Goal: Task Accomplishment & Management: Use online tool/utility

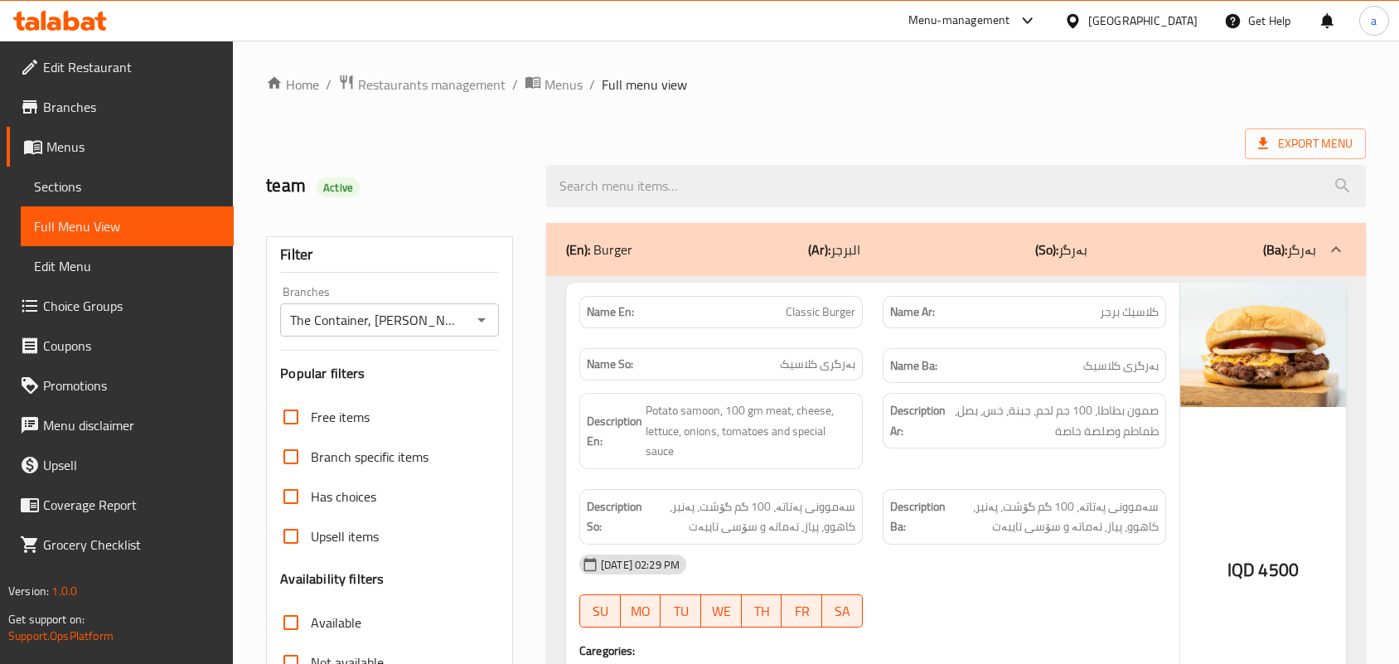
scroll to position [16995, 0]
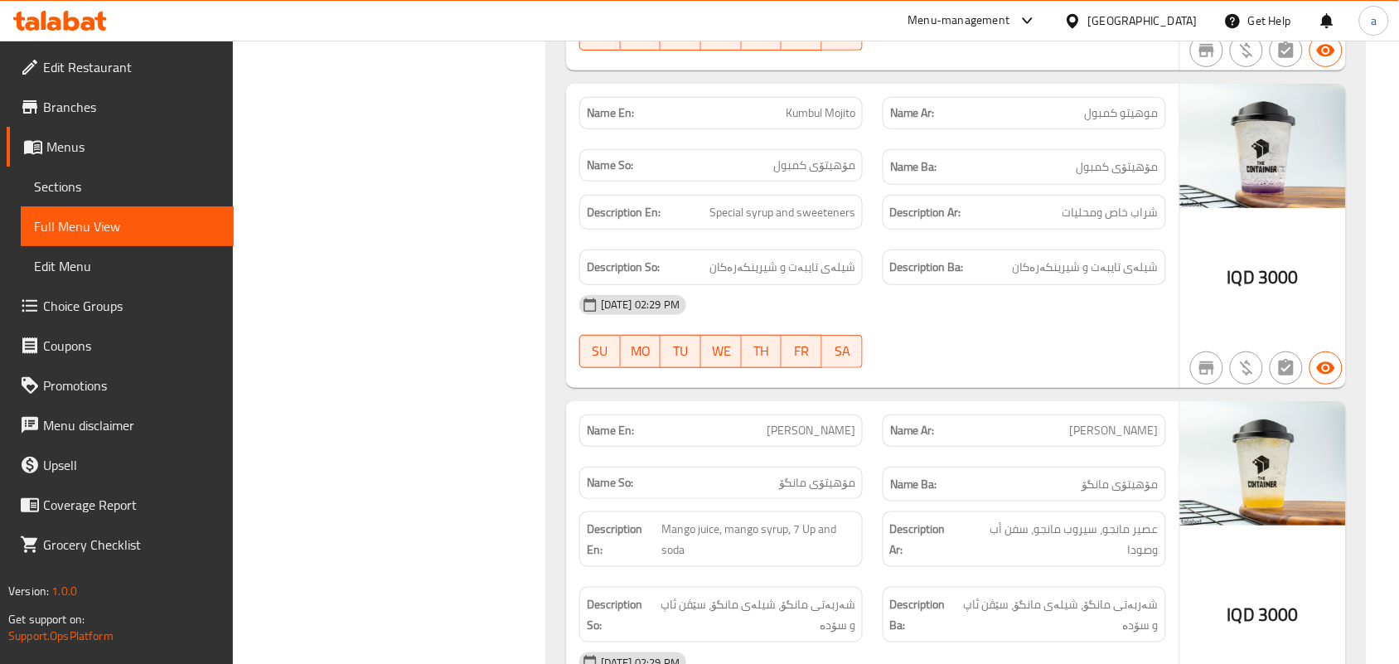
click at [77, 13] on icon at bounding box center [60, 21] width 94 height 20
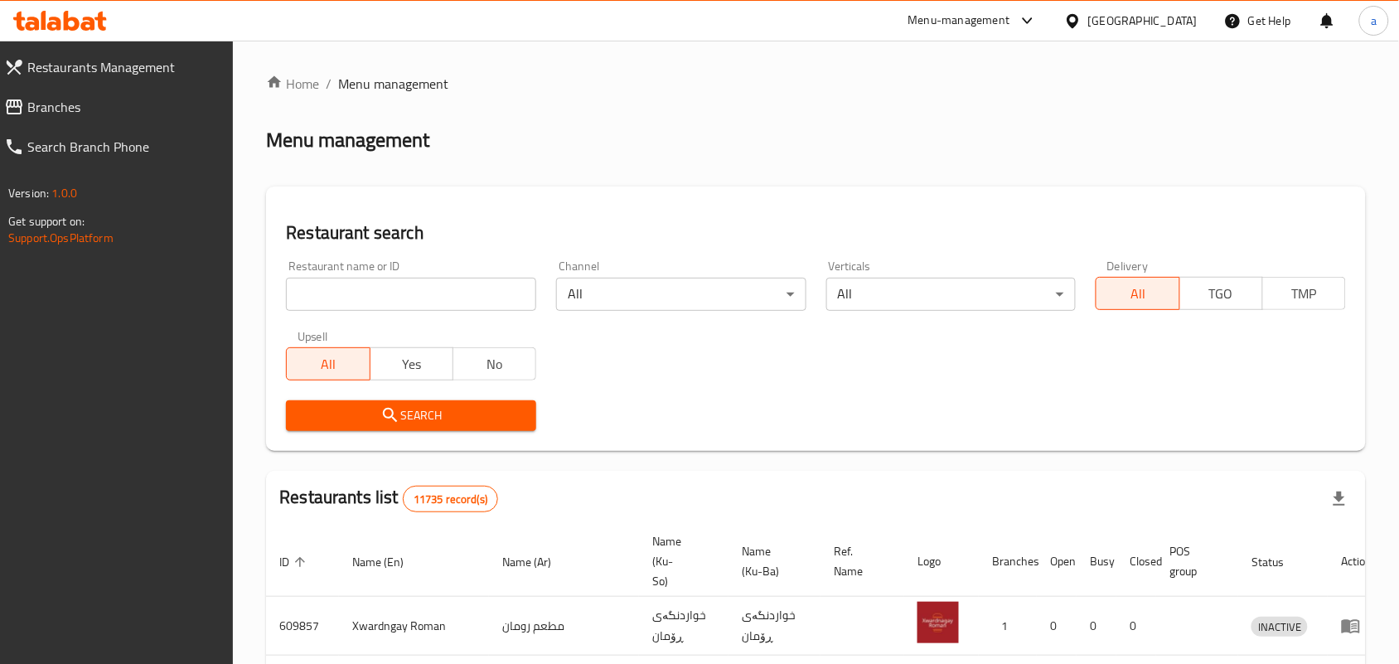
click at [373, 304] on input "search" at bounding box center [411, 294] width 250 height 33
paste input "Kentova"
type input "Kentova"
click button "Search" at bounding box center [411, 415] width 250 height 31
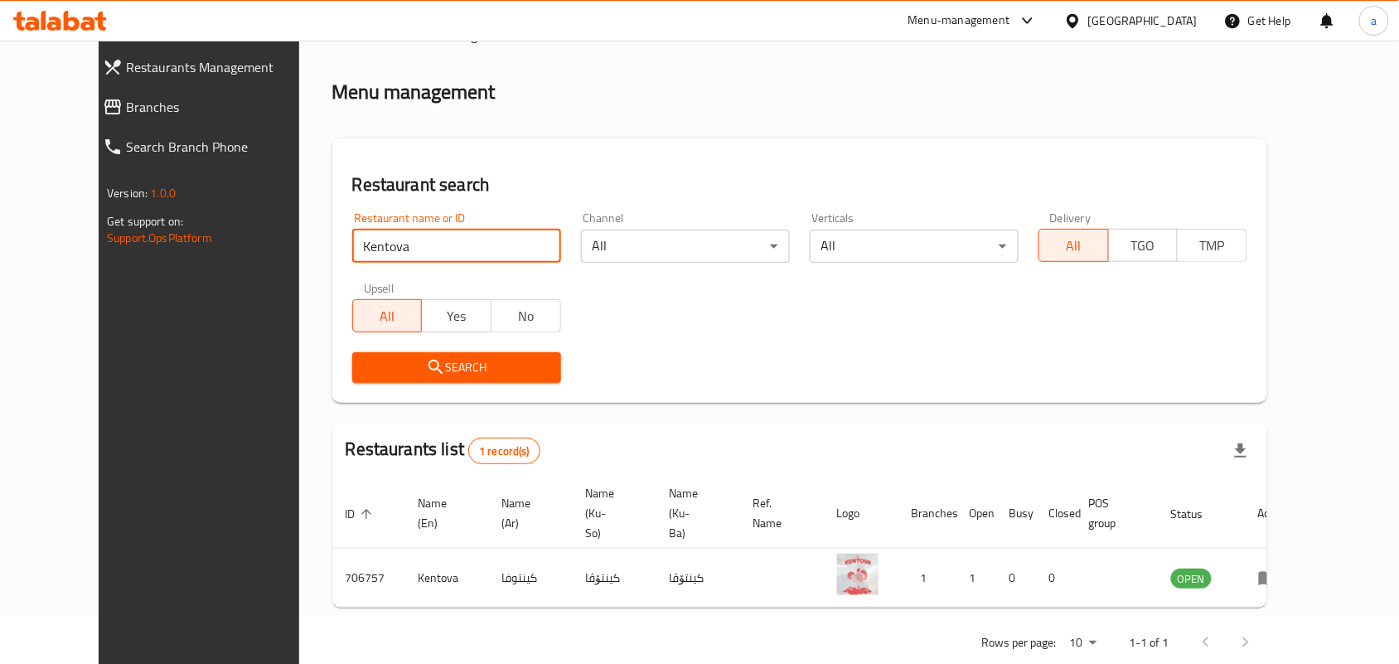
scroll to position [75, 0]
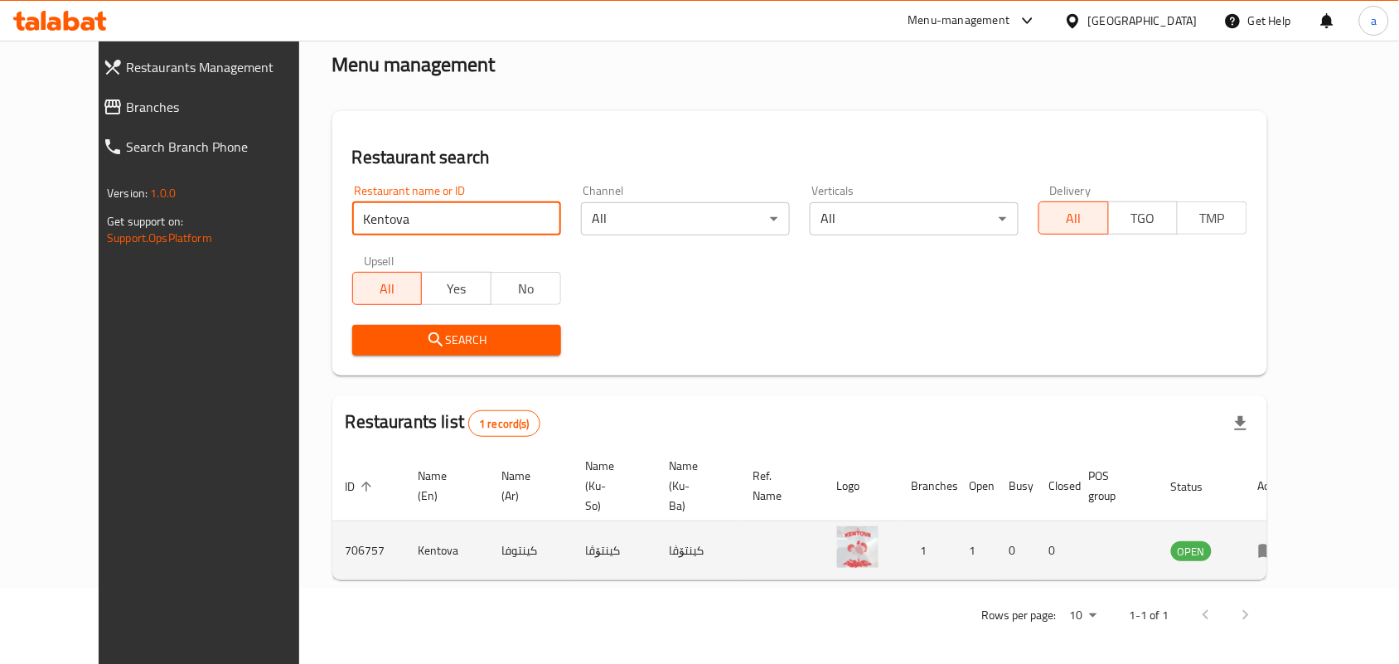
click at [1278, 549] on icon "enhanced table" at bounding box center [1268, 550] width 20 height 20
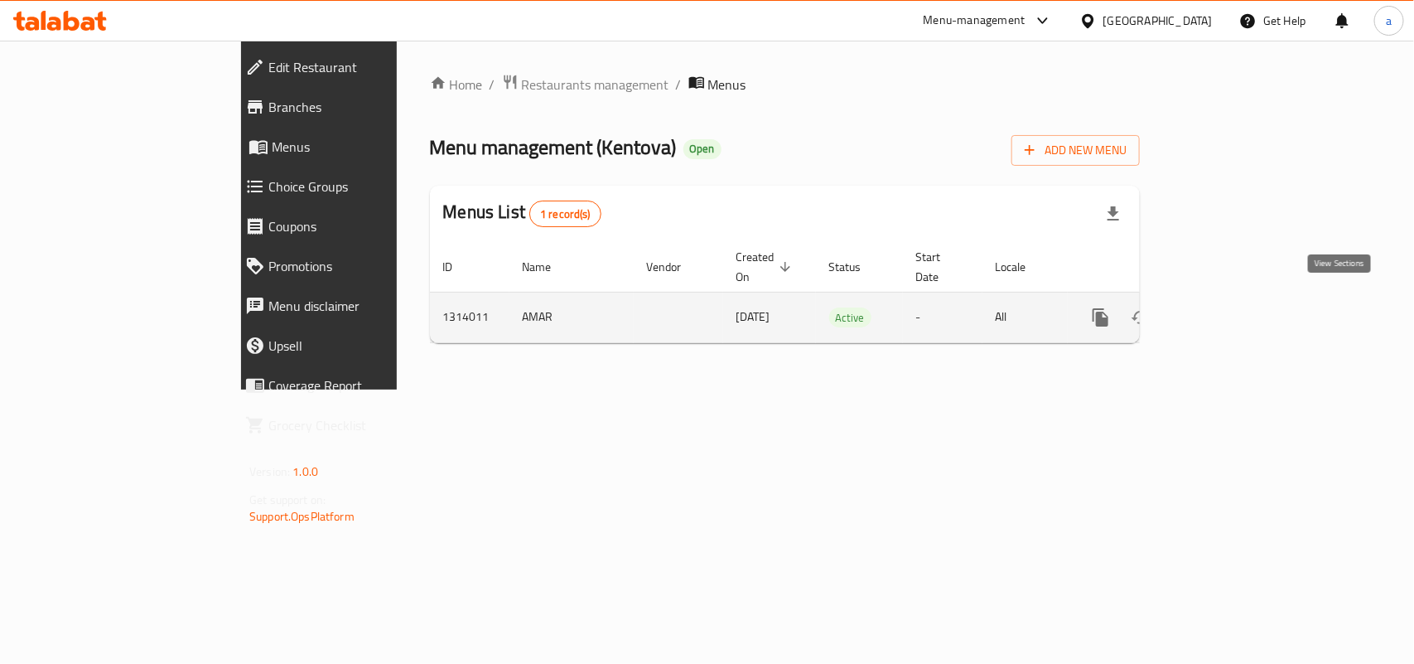
click at [1230, 307] on icon "enhanced table" at bounding box center [1221, 317] width 20 height 20
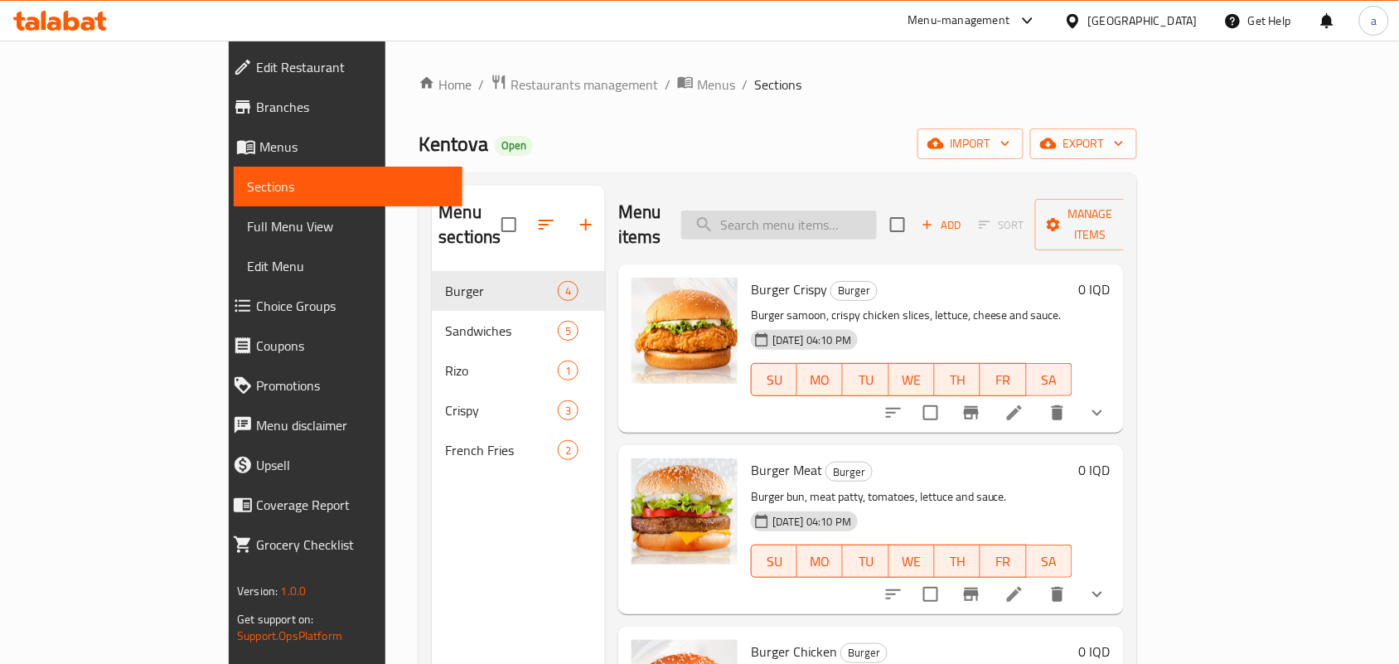
click at [816, 224] on input "search" at bounding box center [779, 224] width 196 height 29
click at [247, 218] on span "Full Menu View" at bounding box center [348, 226] width 202 height 20
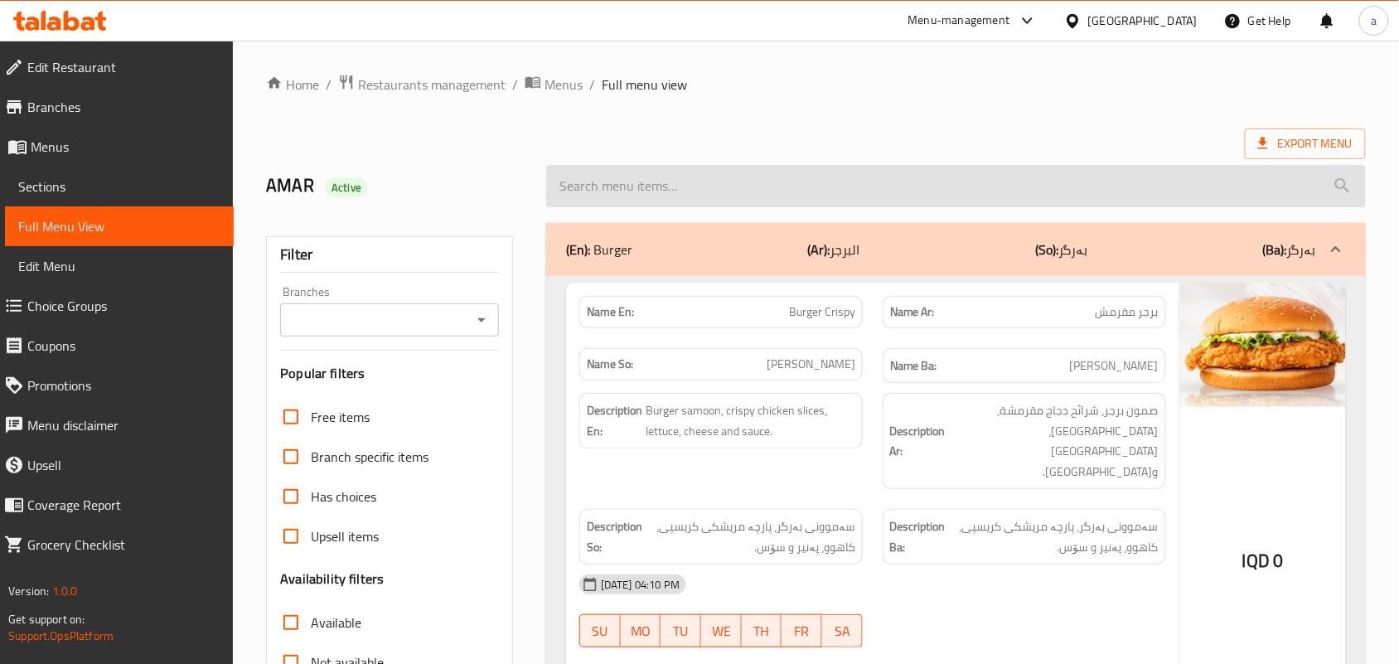
click at [723, 207] on input "search" at bounding box center [955, 186] width 819 height 42
click at [710, 195] on input "search" at bounding box center [955, 186] width 819 height 42
paste input "Shawarma Chicken"
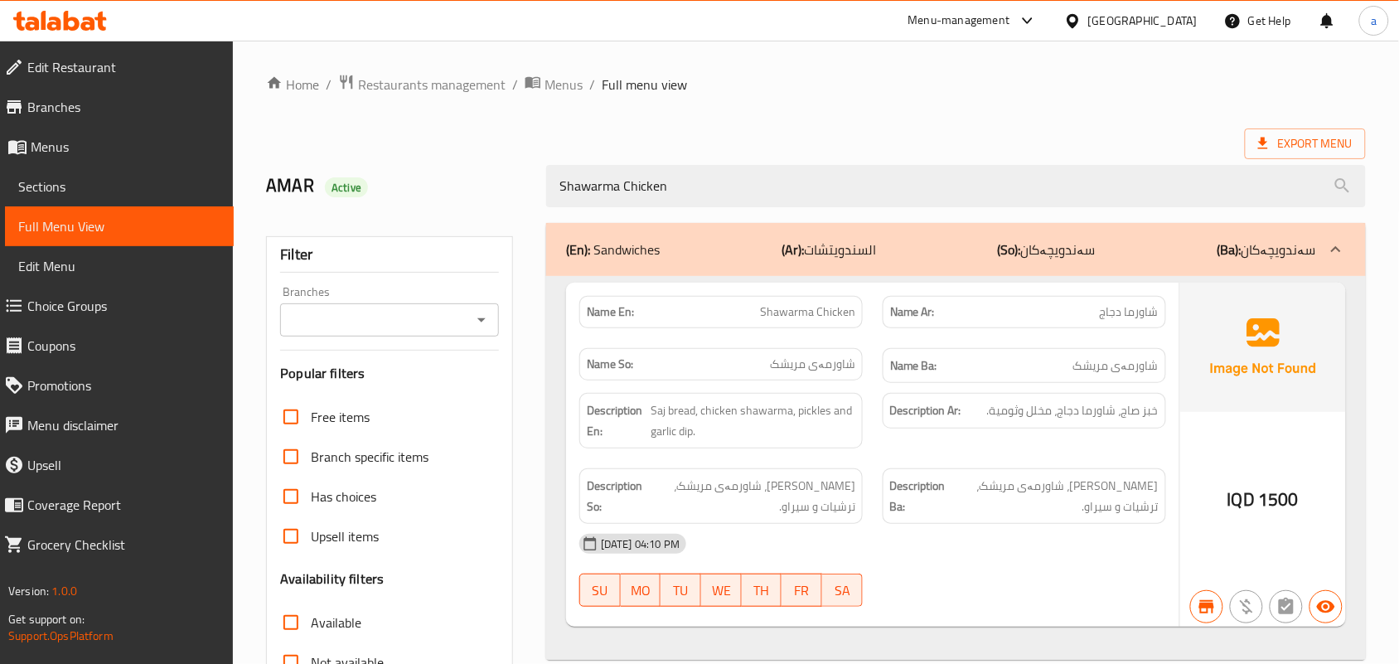
click at [482, 322] on icon "Open" at bounding box center [481, 320] width 8 height 4
type input "Shawarma Chicken"
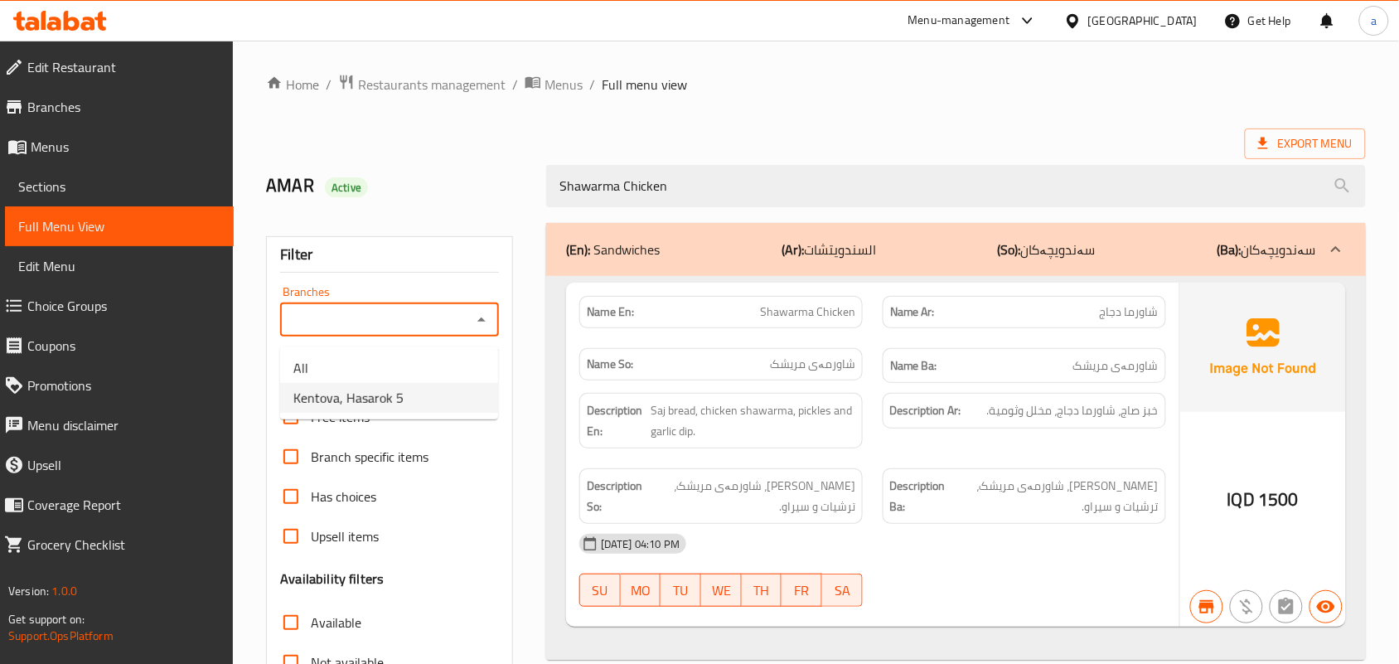
click at [381, 404] on span "Kentova, Hasarok 5" at bounding box center [348, 398] width 110 height 20
type input "Kentova, Hasarok 5"
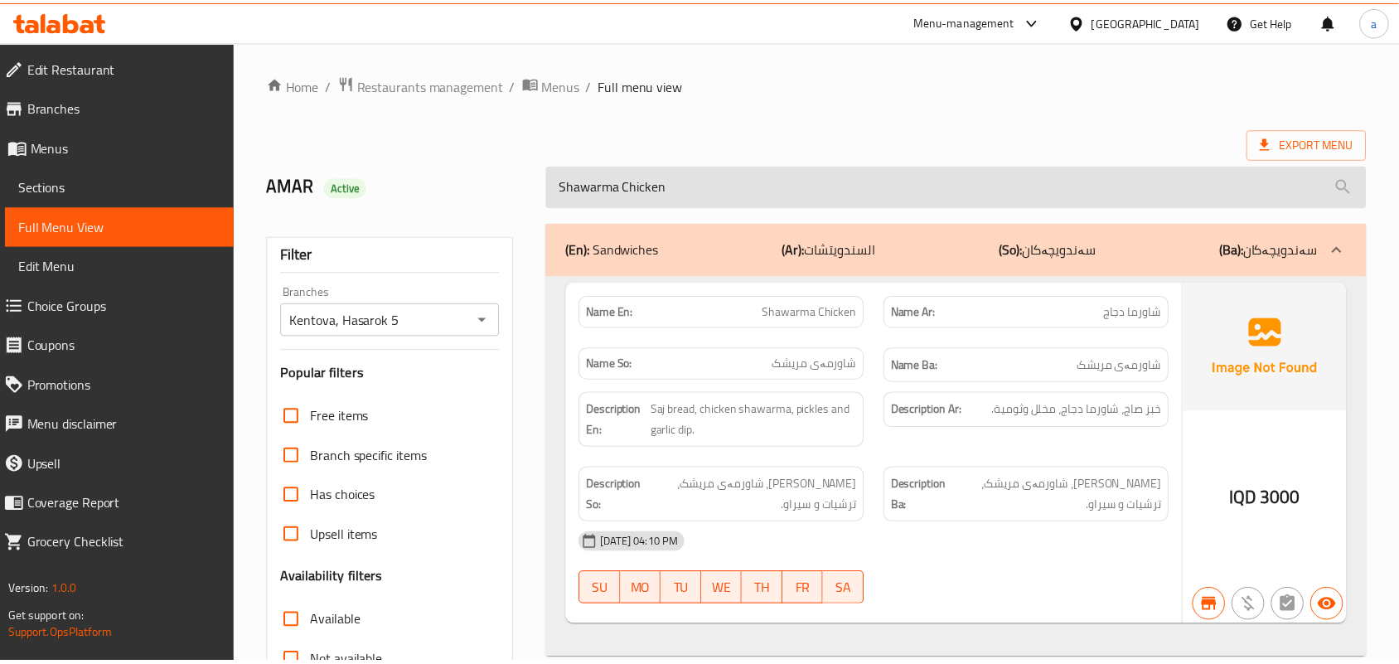
scroll to position [244, 0]
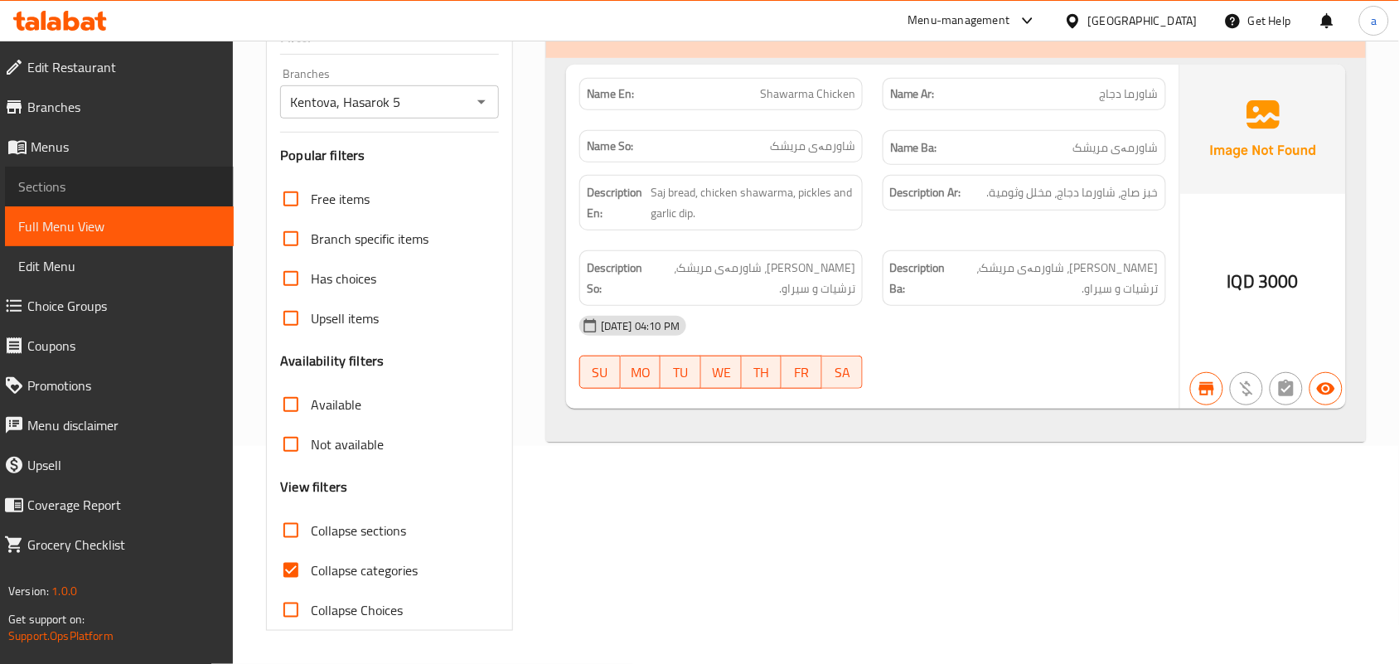
click at [137, 205] on link "Sections" at bounding box center [119, 187] width 229 height 40
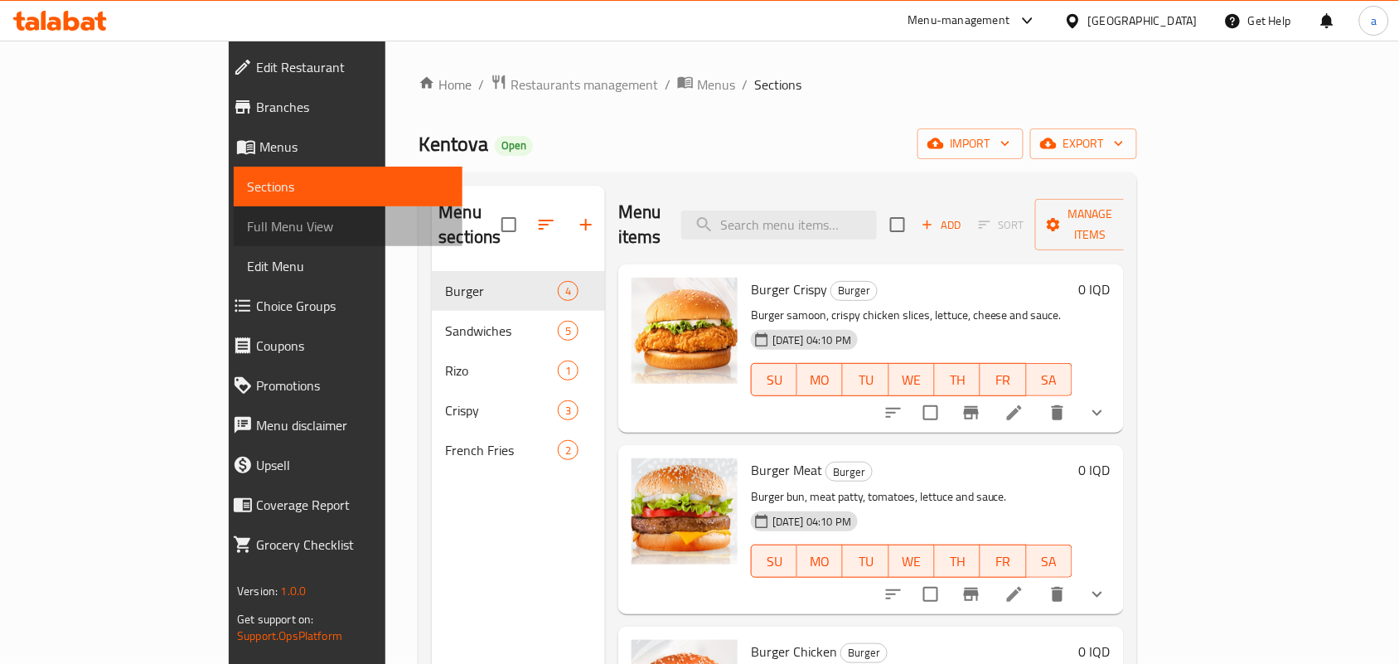
click at [247, 236] on span "Full Menu View" at bounding box center [348, 226] width 202 height 20
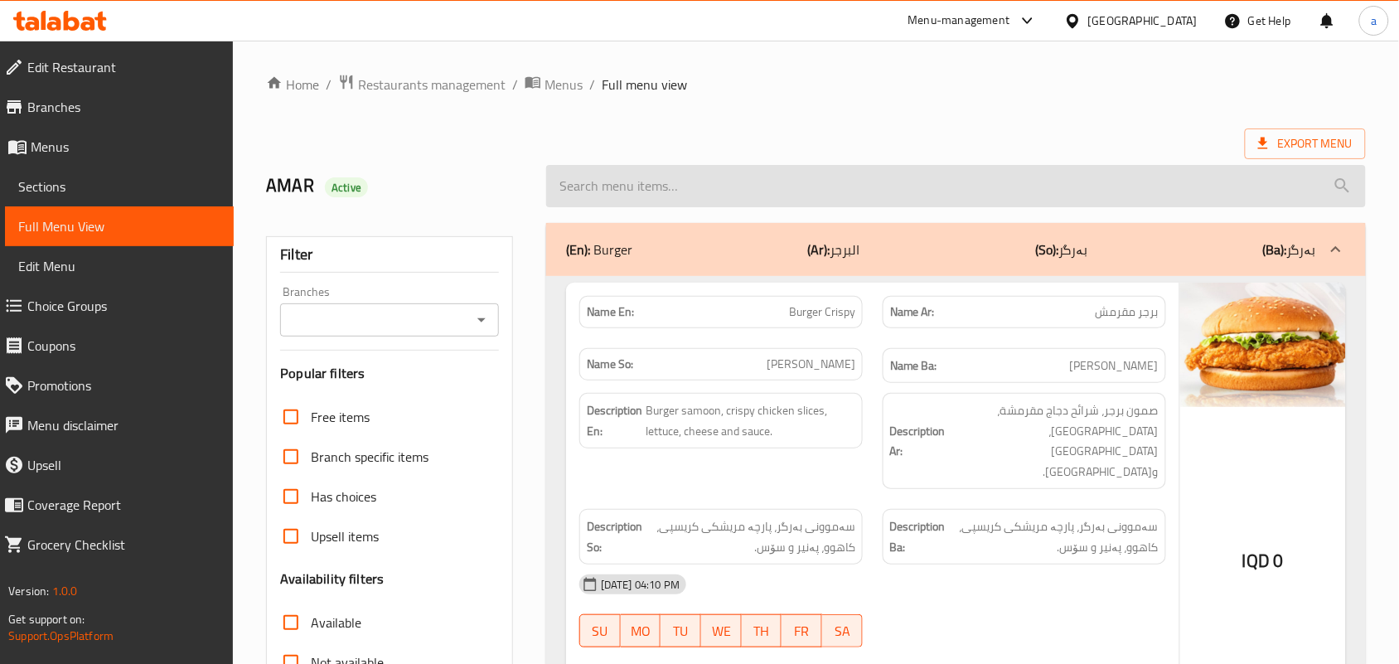
click at [638, 184] on input "search" at bounding box center [955, 186] width 819 height 42
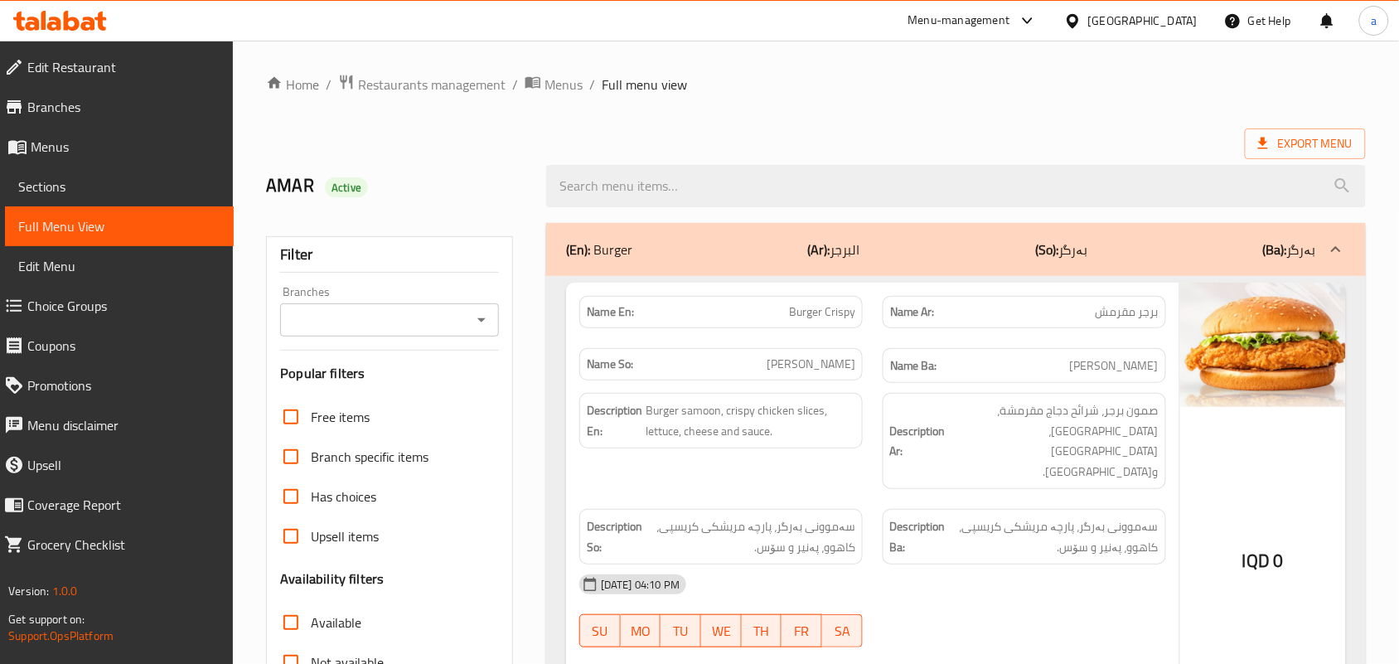
paste input "Sandwiche Crispy"
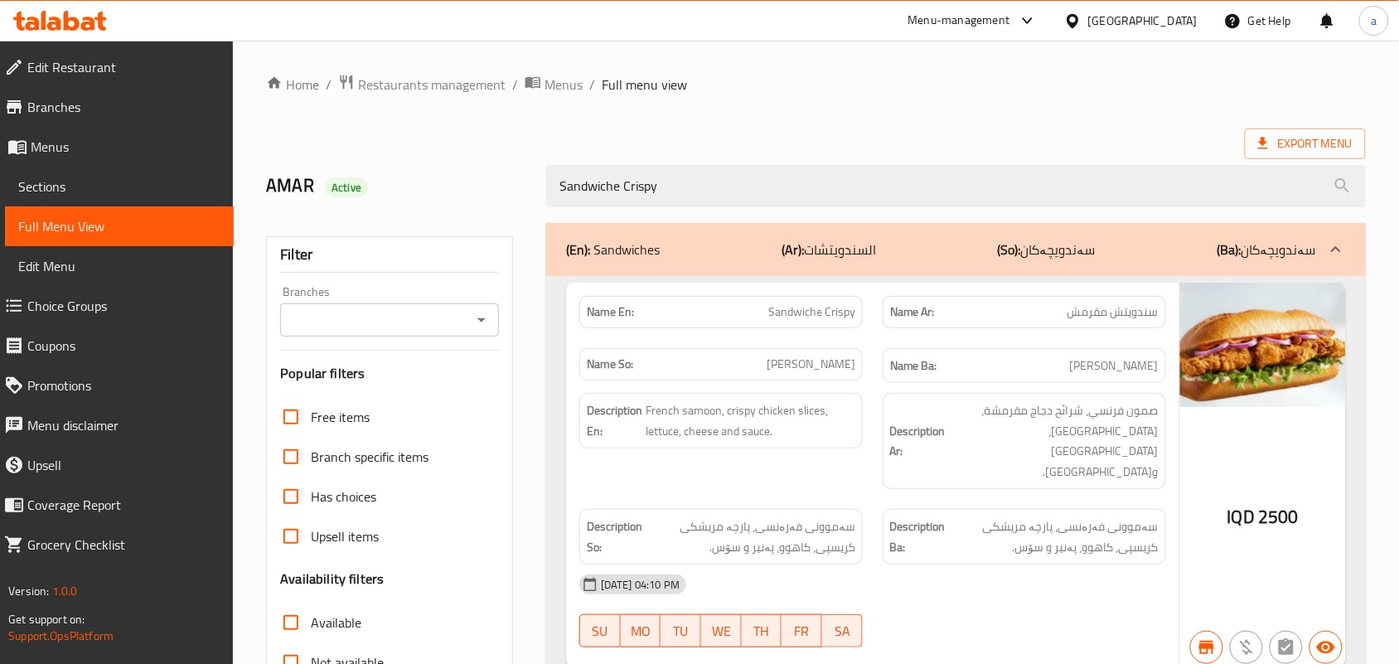
click at [479, 322] on icon "Open" at bounding box center [481, 320] width 8 height 4
type input "Sandwiche Crispy"
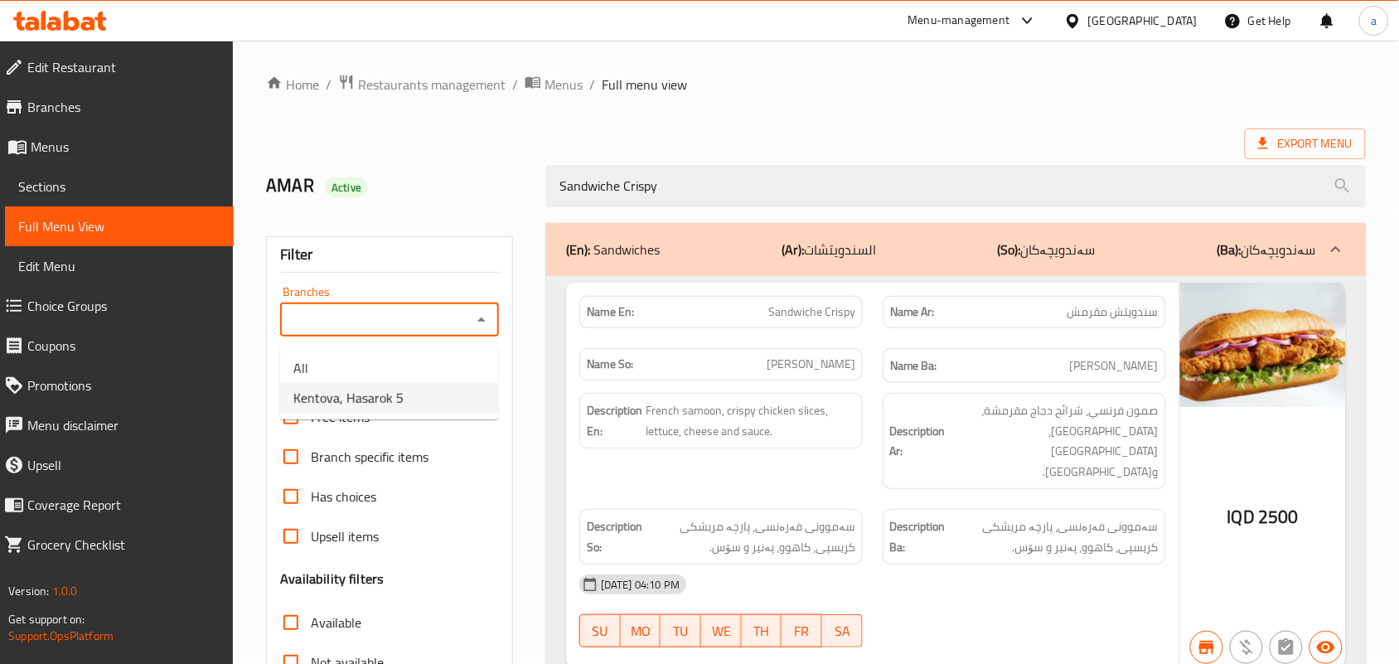
click at [390, 408] on span "Kentova, Hasarok 5" at bounding box center [348, 398] width 110 height 20
type input "Kentova, Hasarok 5"
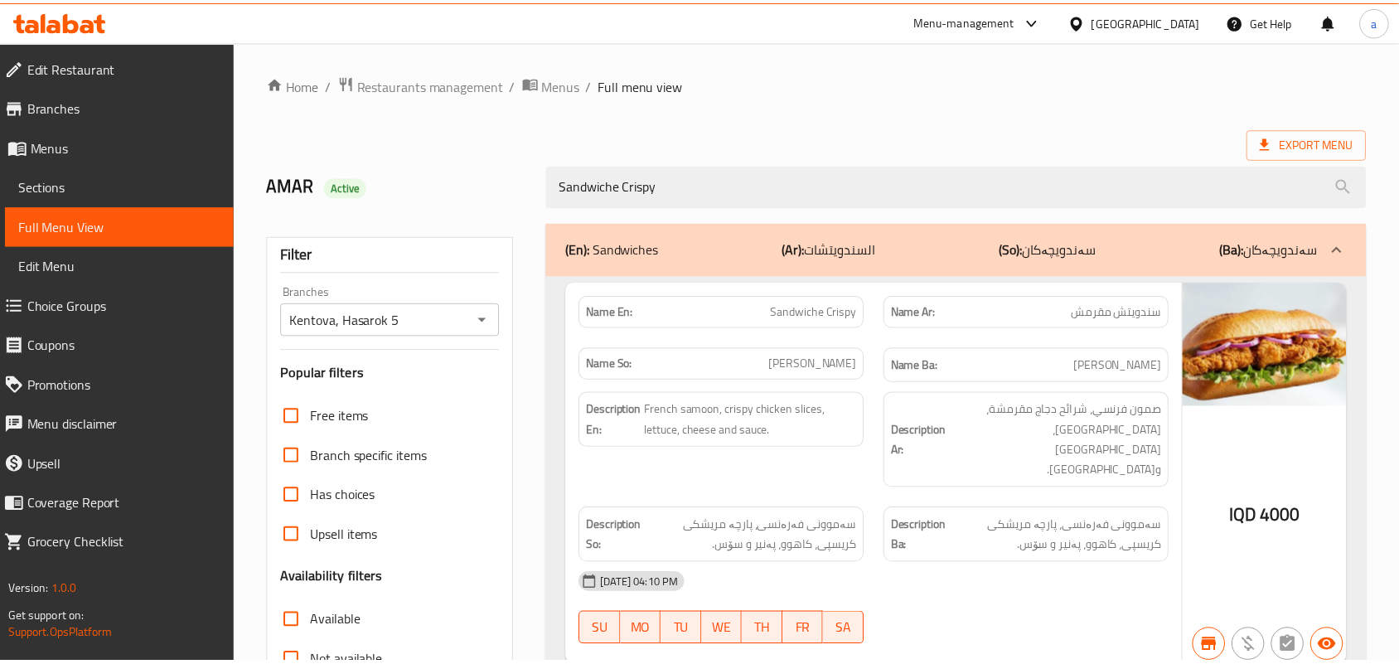
scroll to position [244, 0]
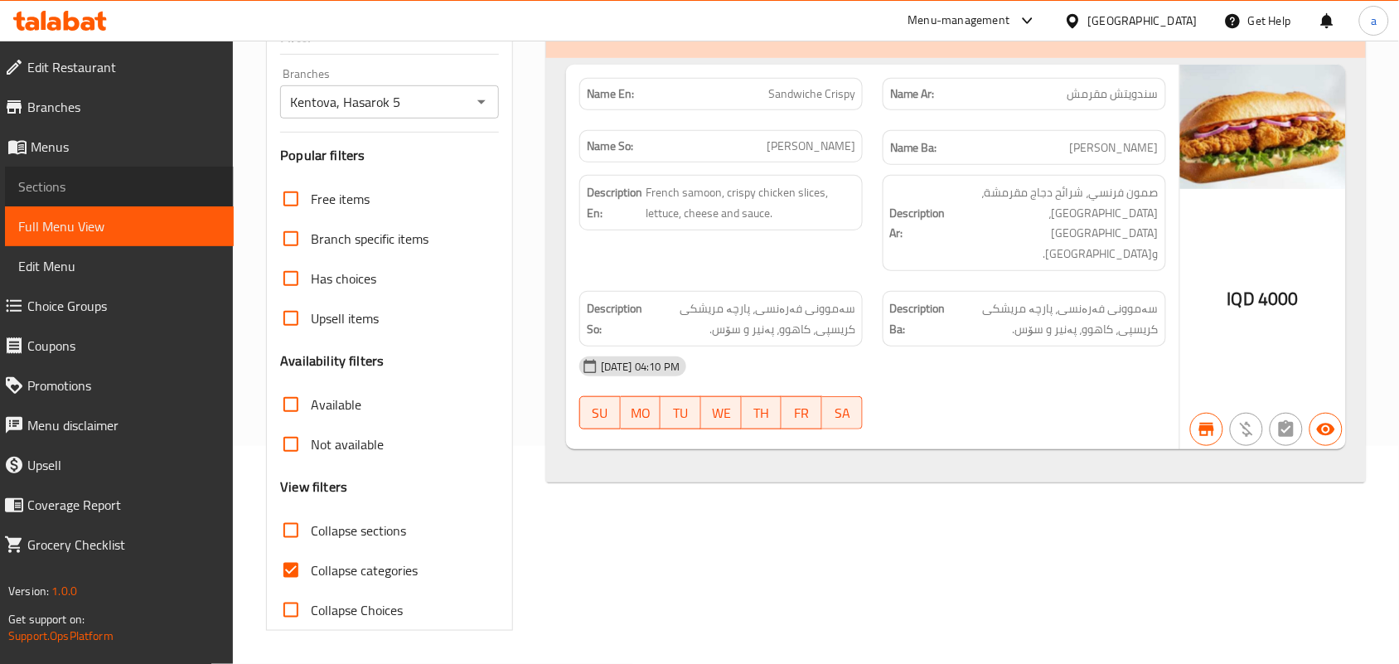
click at [145, 192] on span "Sections" at bounding box center [119, 186] width 202 height 20
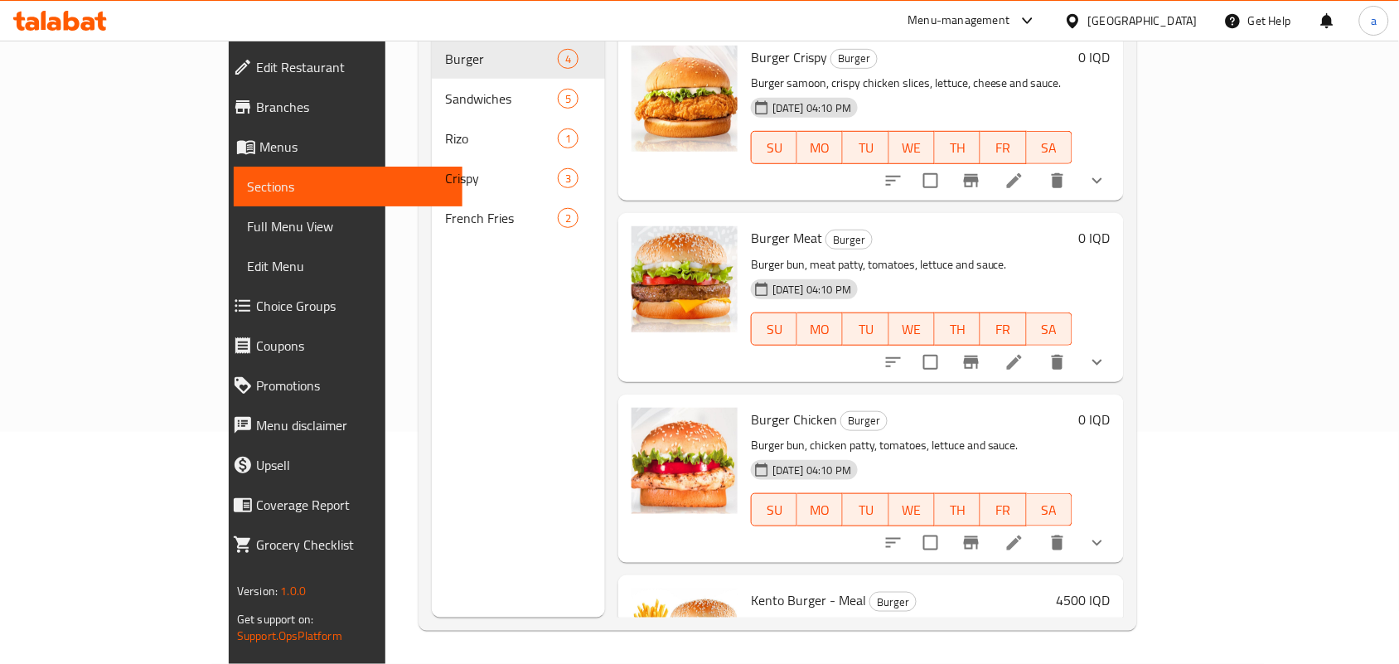
click at [247, 230] on span "Full Menu View" at bounding box center [348, 226] width 202 height 20
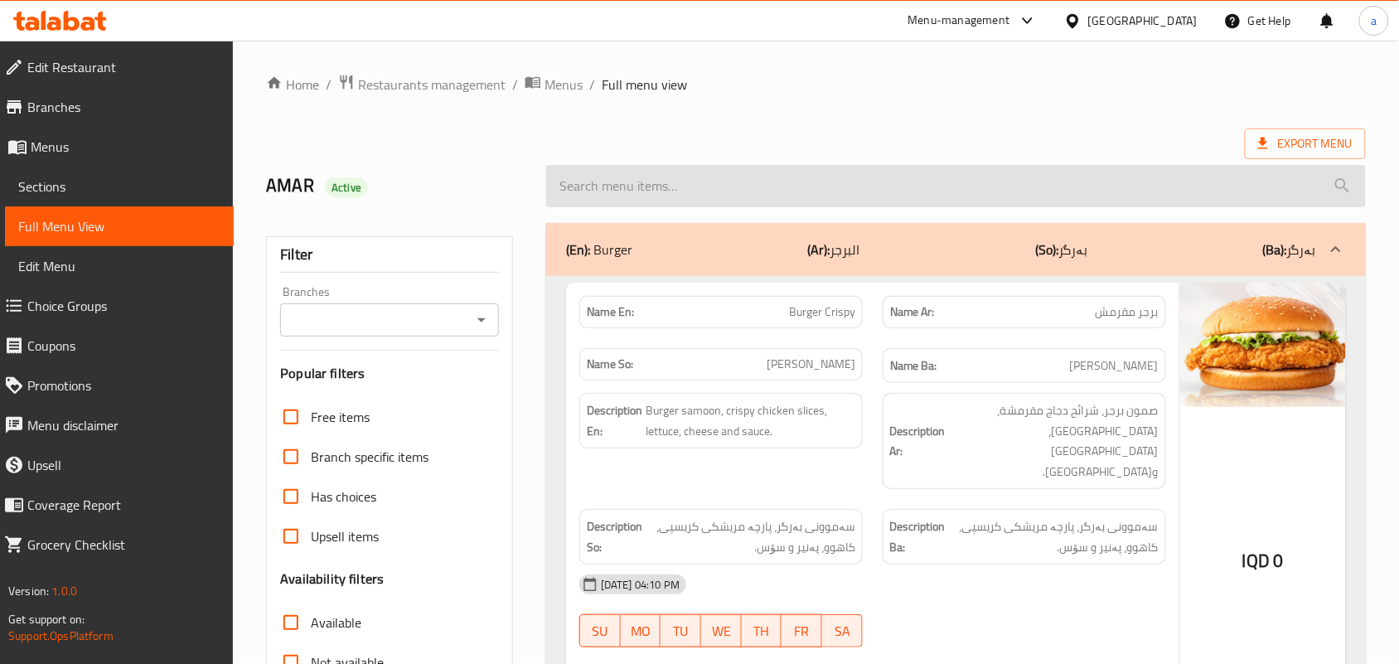
click at [653, 185] on input "search" at bounding box center [955, 186] width 819 height 42
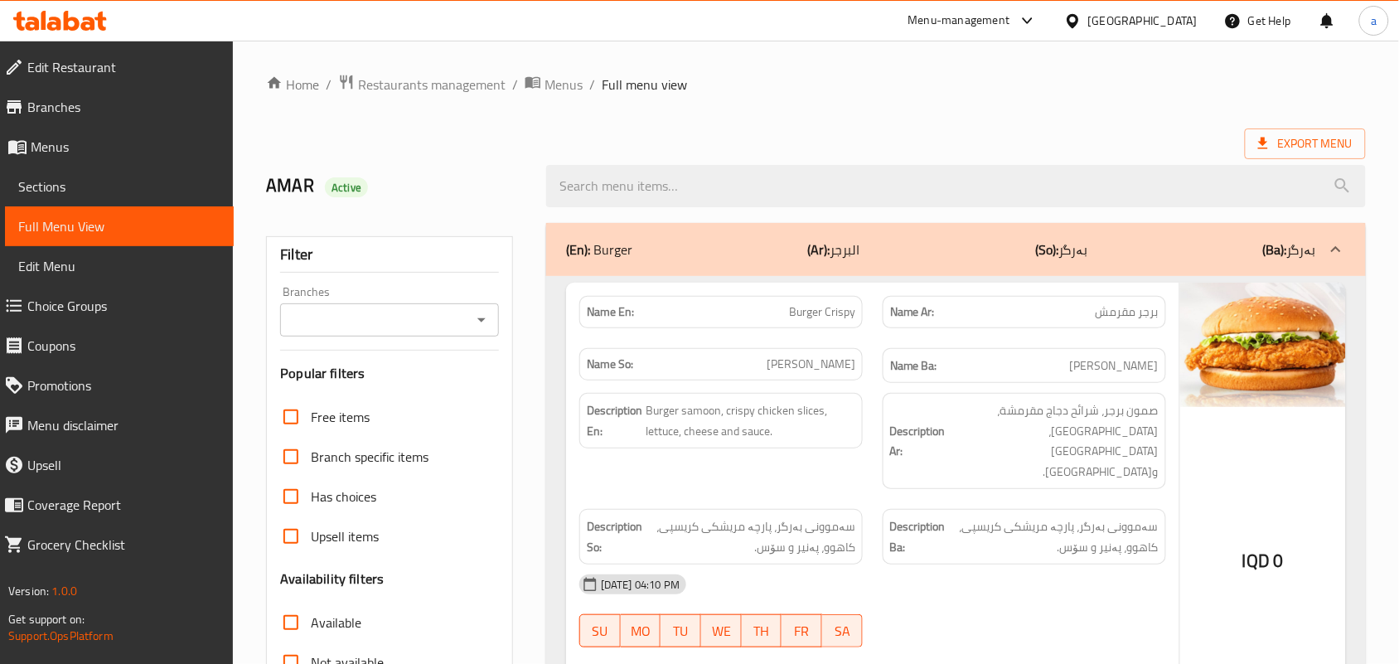
paste input "Burger Meat"
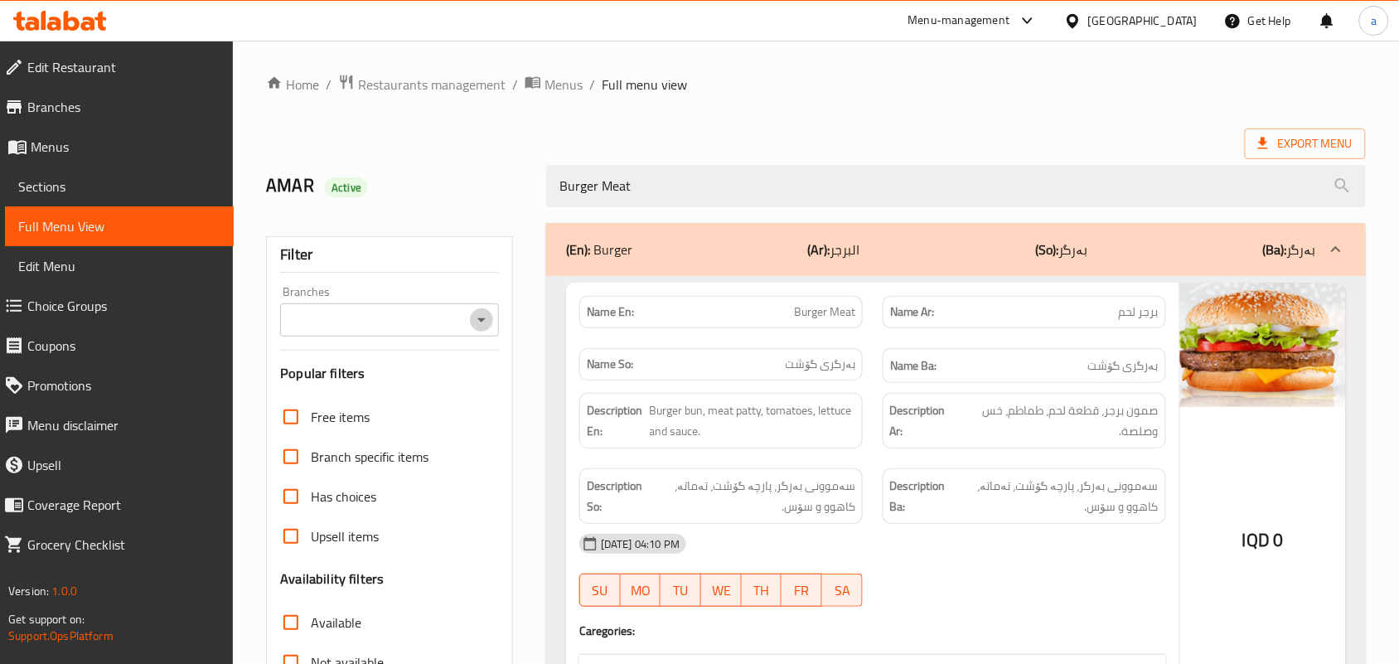
click at [482, 316] on icon "Open" at bounding box center [481, 320] width 20 height 20
type input "Burger Meat"
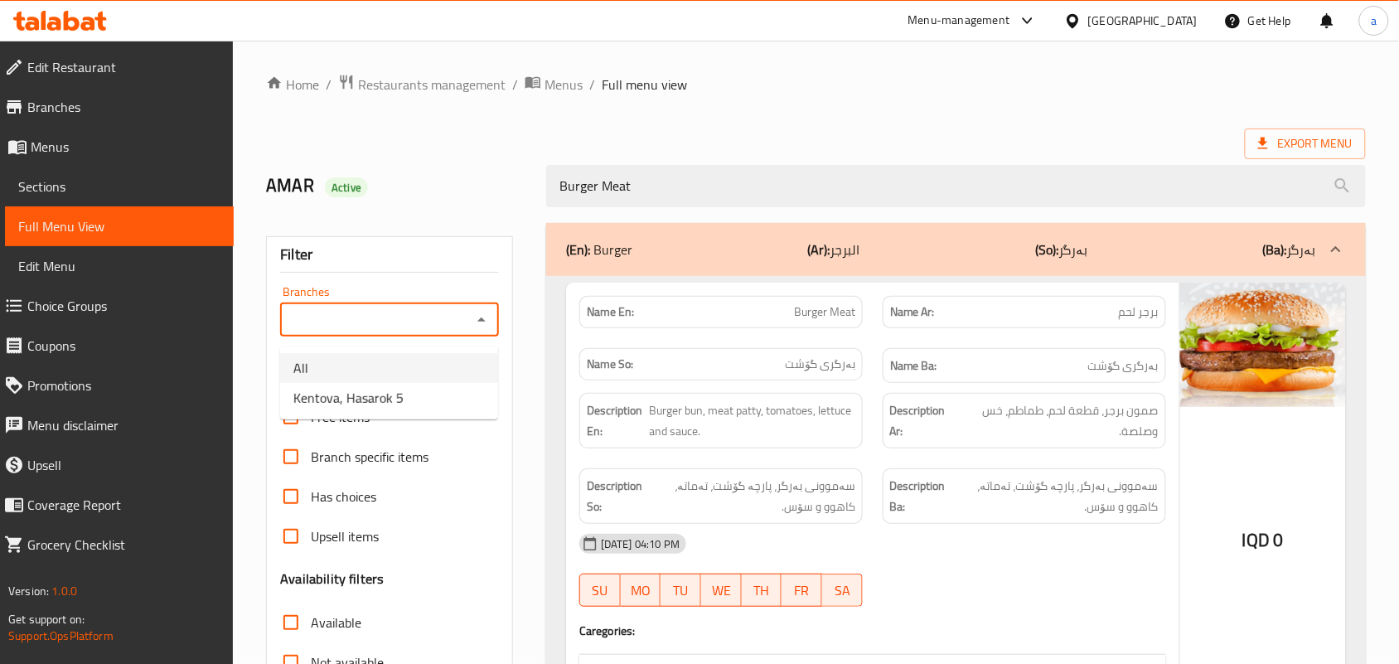
click at [417, 390] on li "Kentova, Hasarok 5" at bounding box center [389, 398] width 218 height 30
type input "Kentova, Hasarok 5"
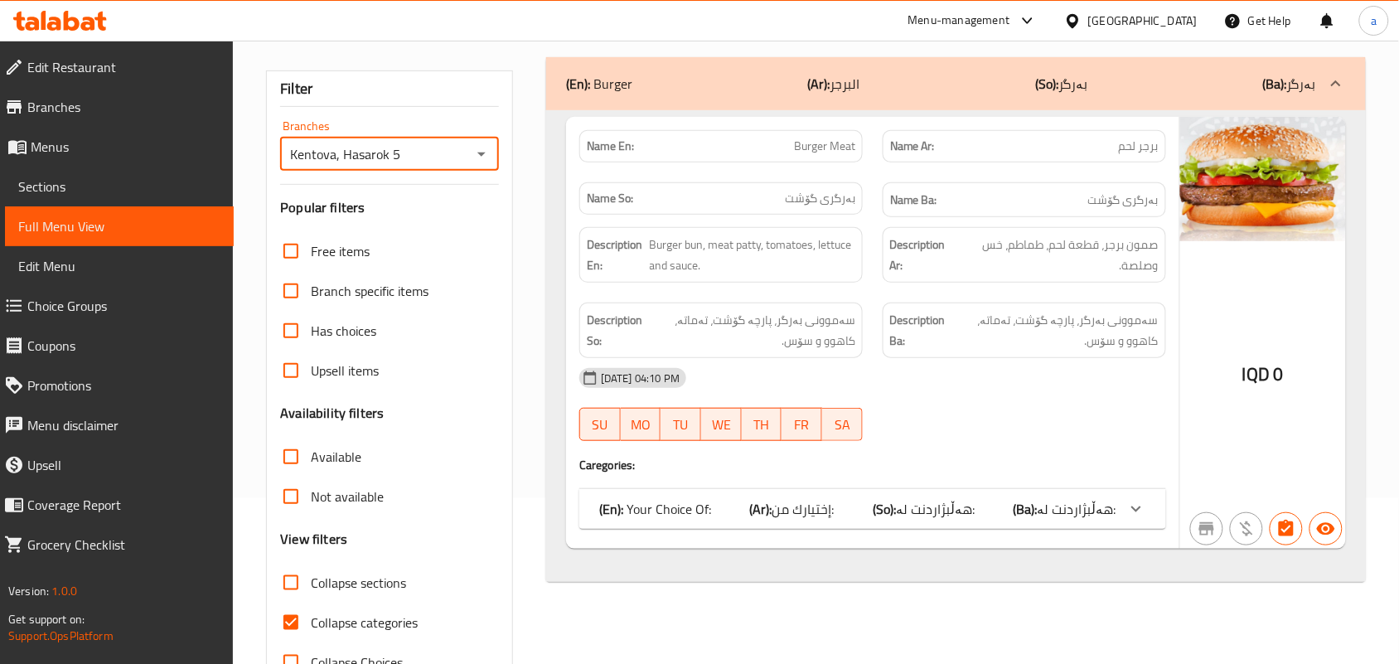
scroll to position [241, 0]
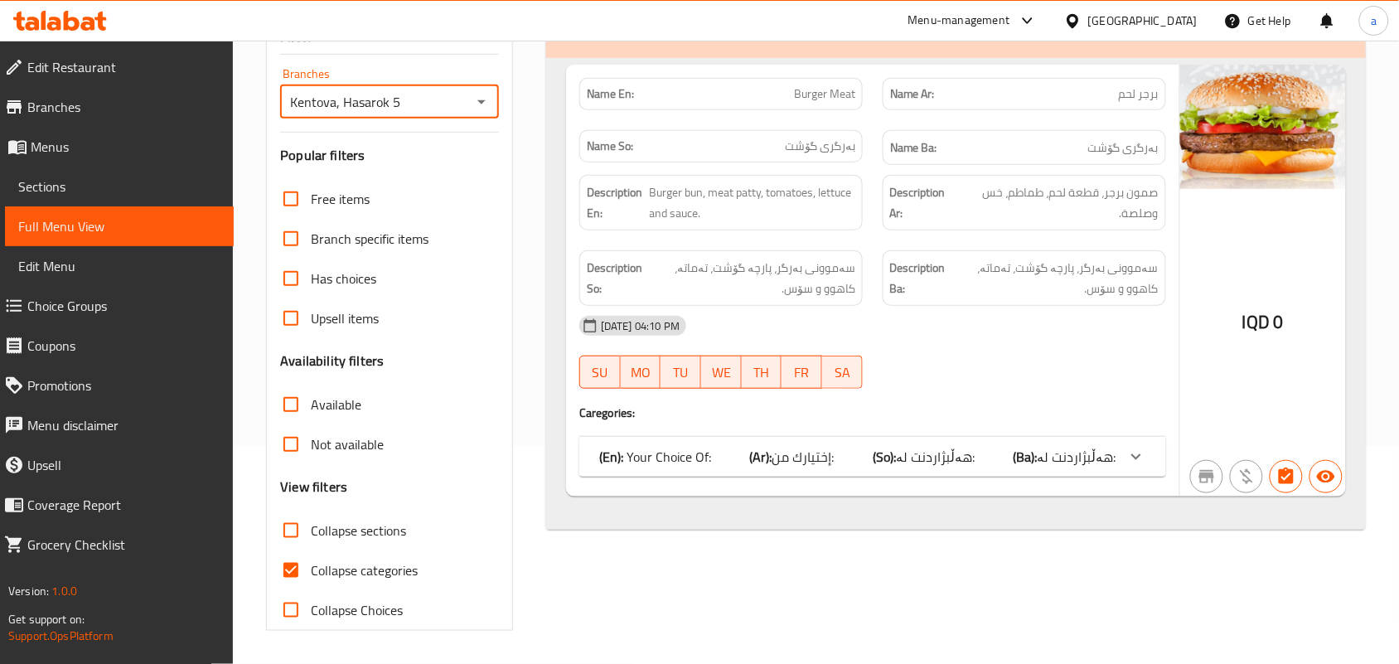
click at [303, 573] on input "Collapse categories" at bounding box center [291, 570] width 40 height 40
checkbox input "false"
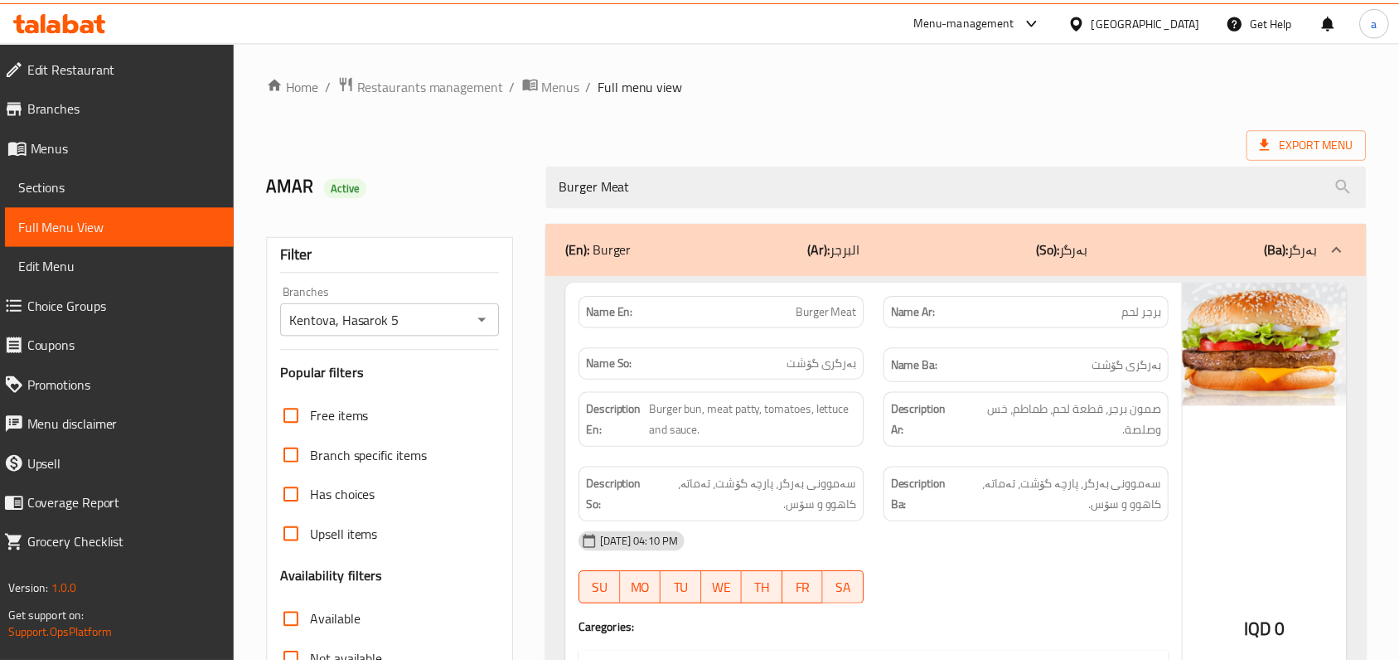
scroll to position [319, 0]
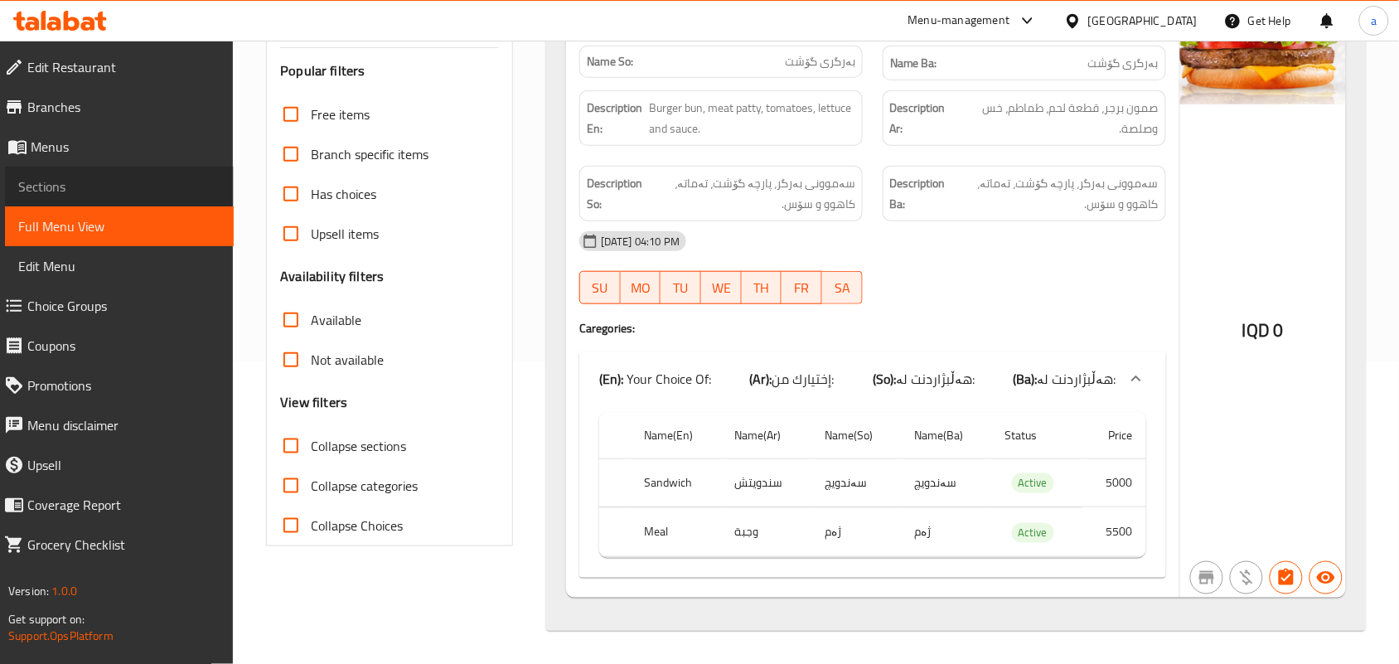
click at [104, 185] on span "Sections" at bounding box center [119, 186] width 202 height 20
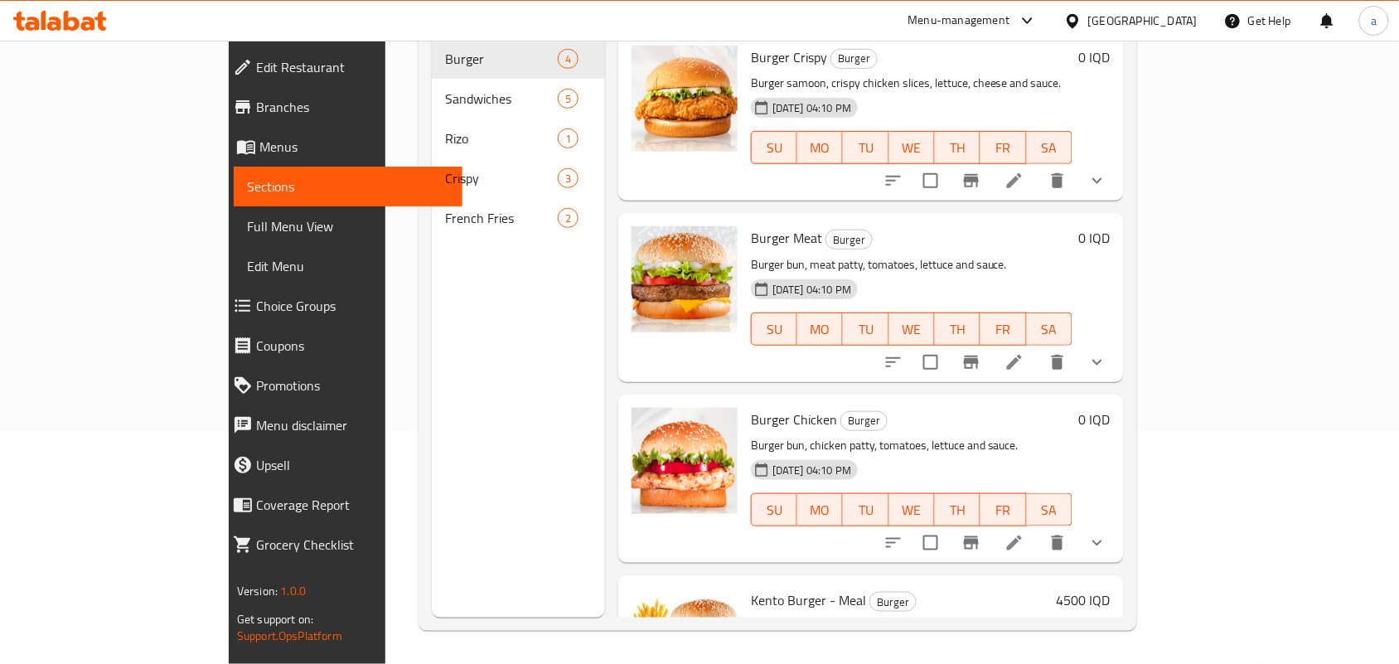
click at [247, 221] on span "Full Menu View" at bounding box center [348, 226] width 202 height 20
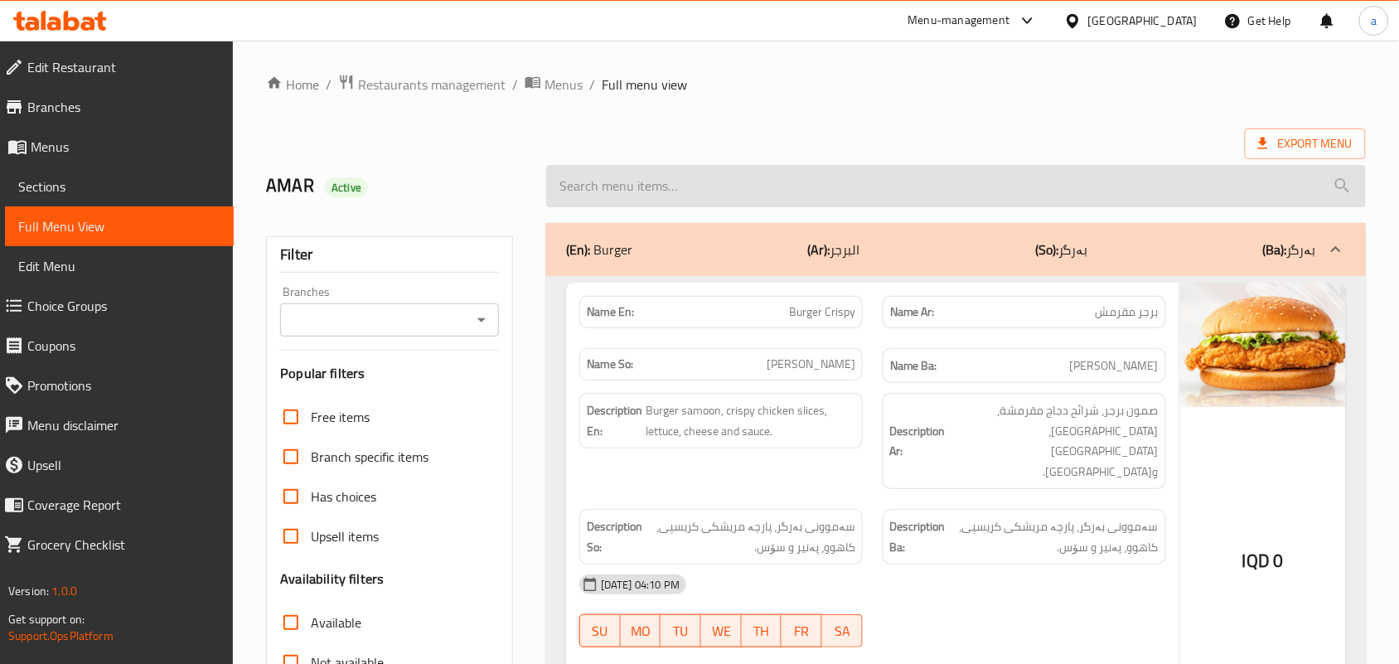
click at [594, 175] on input "search" at bounding box center [955, 186] width 819 height 42
paste input "Sandwiche Chicken"
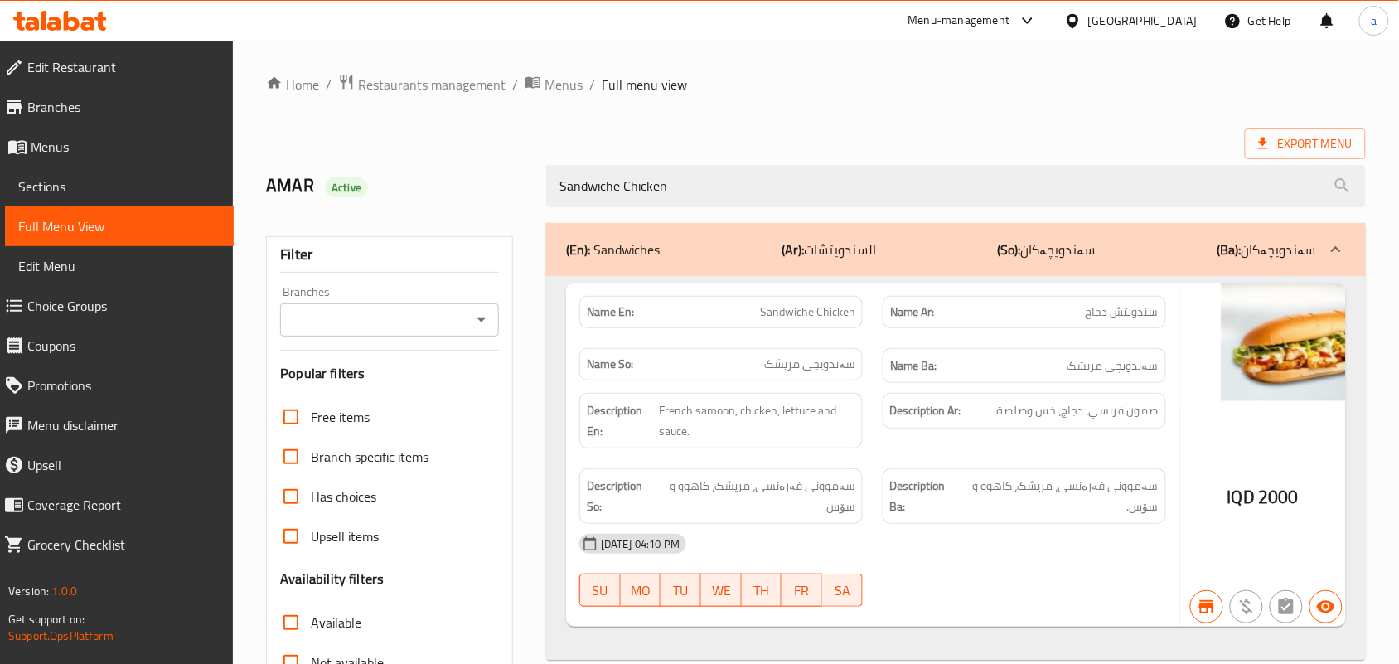
click at [481, 321] on icon "Open" at bounding box center [481, 320] width 20 height 20
type input "Sandwiche Chicken"
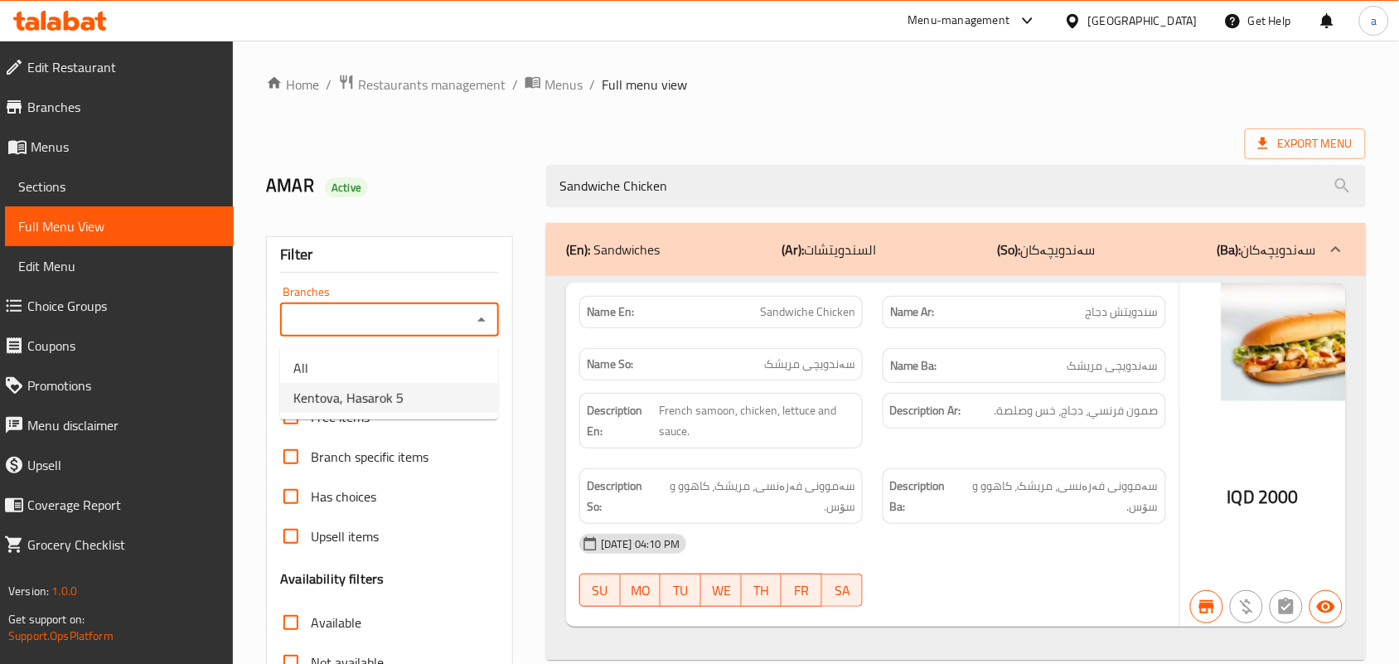
click at [412, 396] on li "Kentova, Hasarok 5" at bounding box center [389, 398] width 218 height 30
type input "Kentova, Hasarok 5"
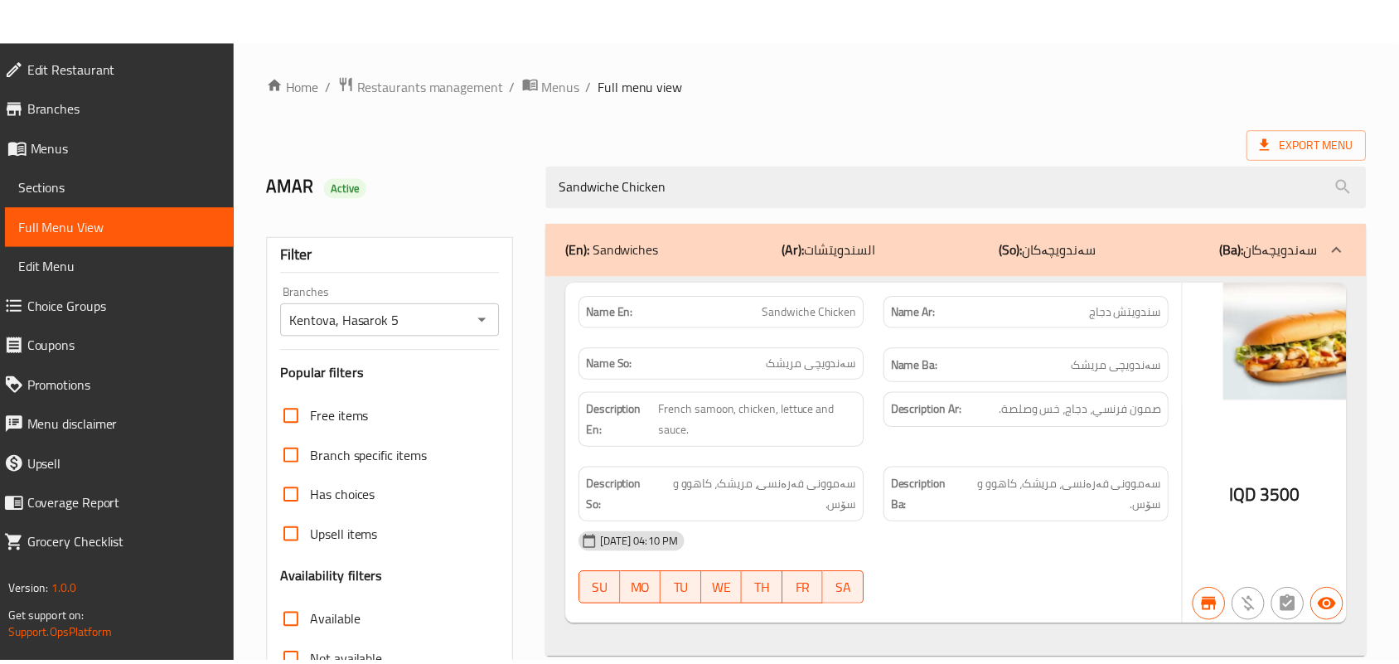
scroll to position [244, 0]
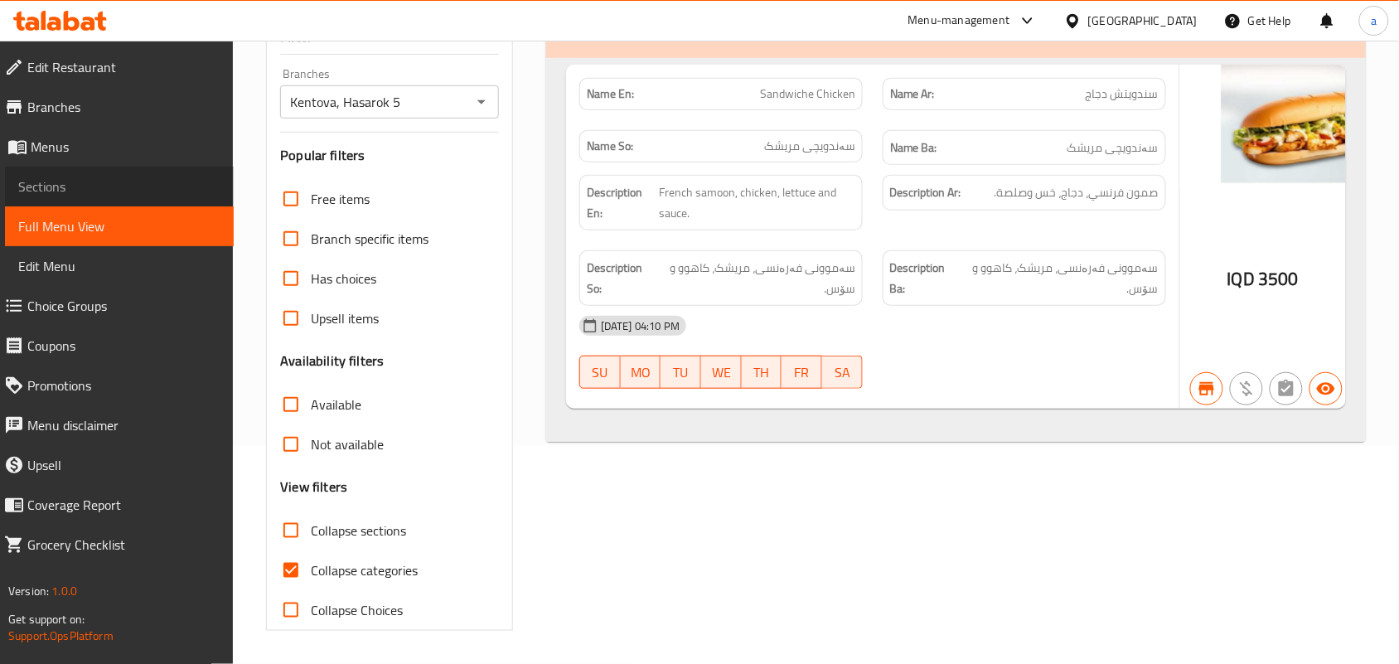
click at [110, 191] on span "Sections" at bounding box center [119, 186] width 202 height 20
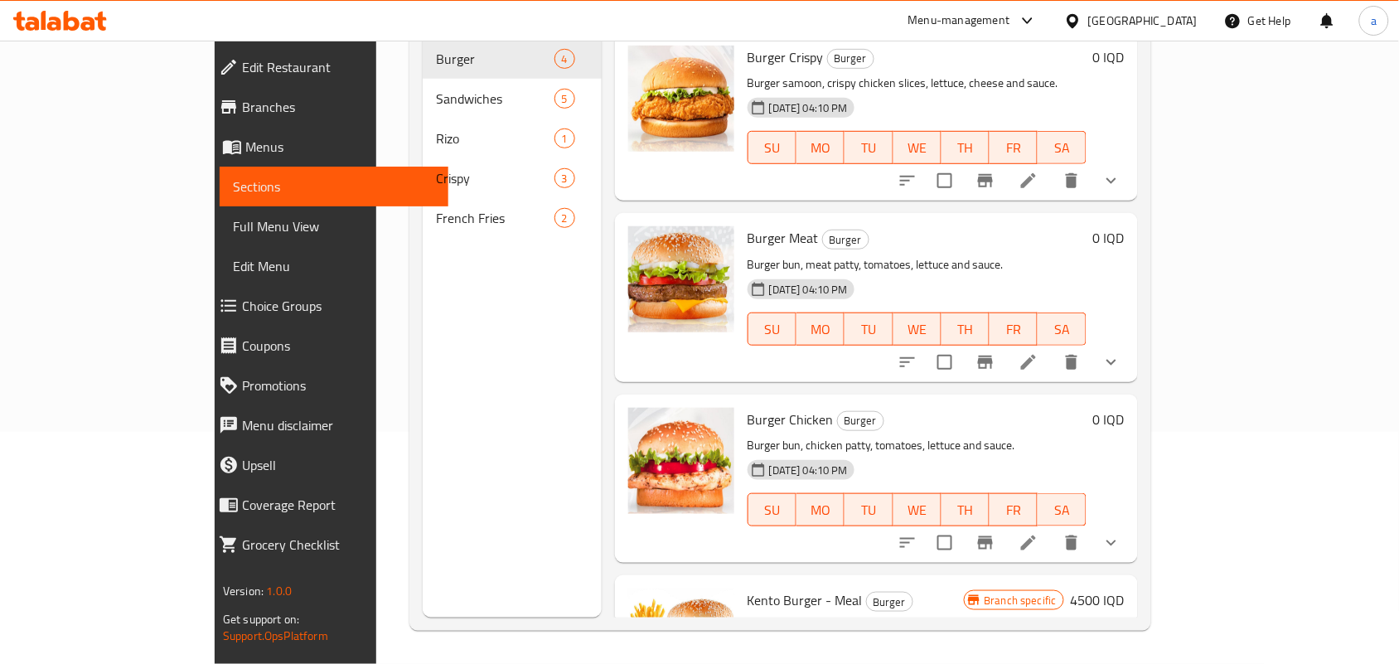
click at [233, 226] on span "Full Menu View" at bounding box center [334, 226] width 202 height 20
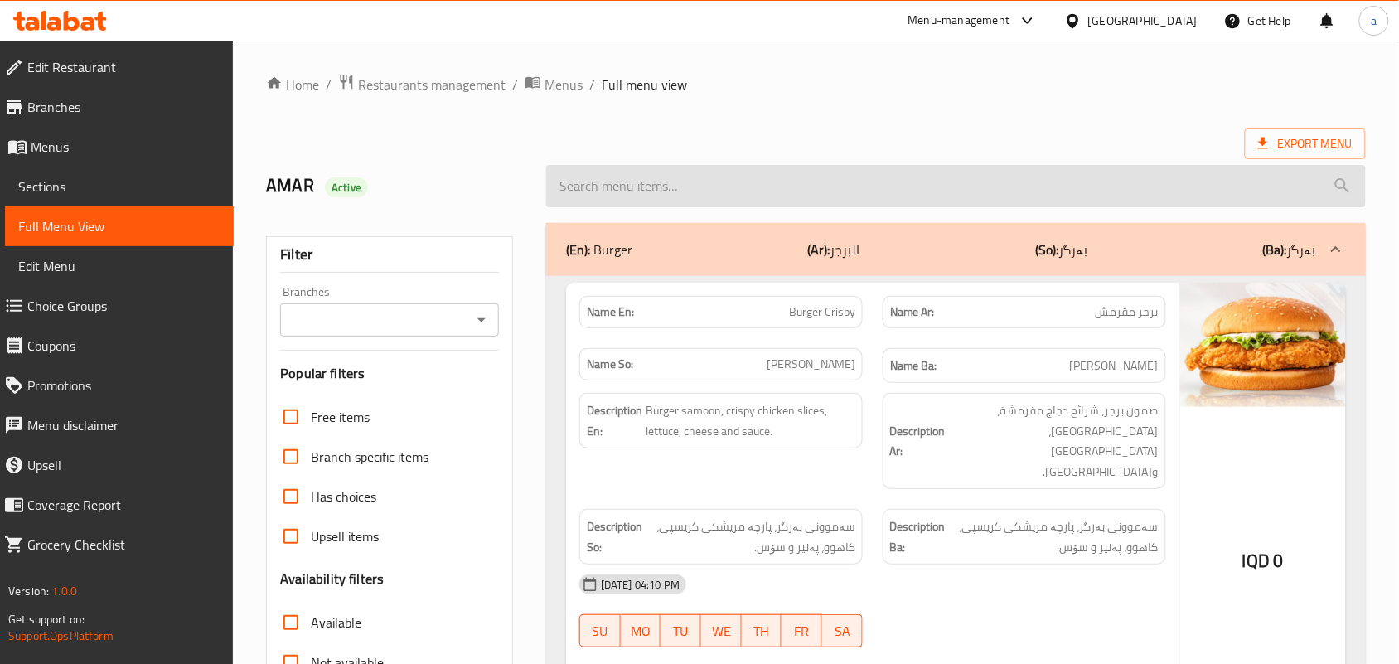
click at [675, 178] on input "search" at bounding box center [955, 186] width 819 height 42
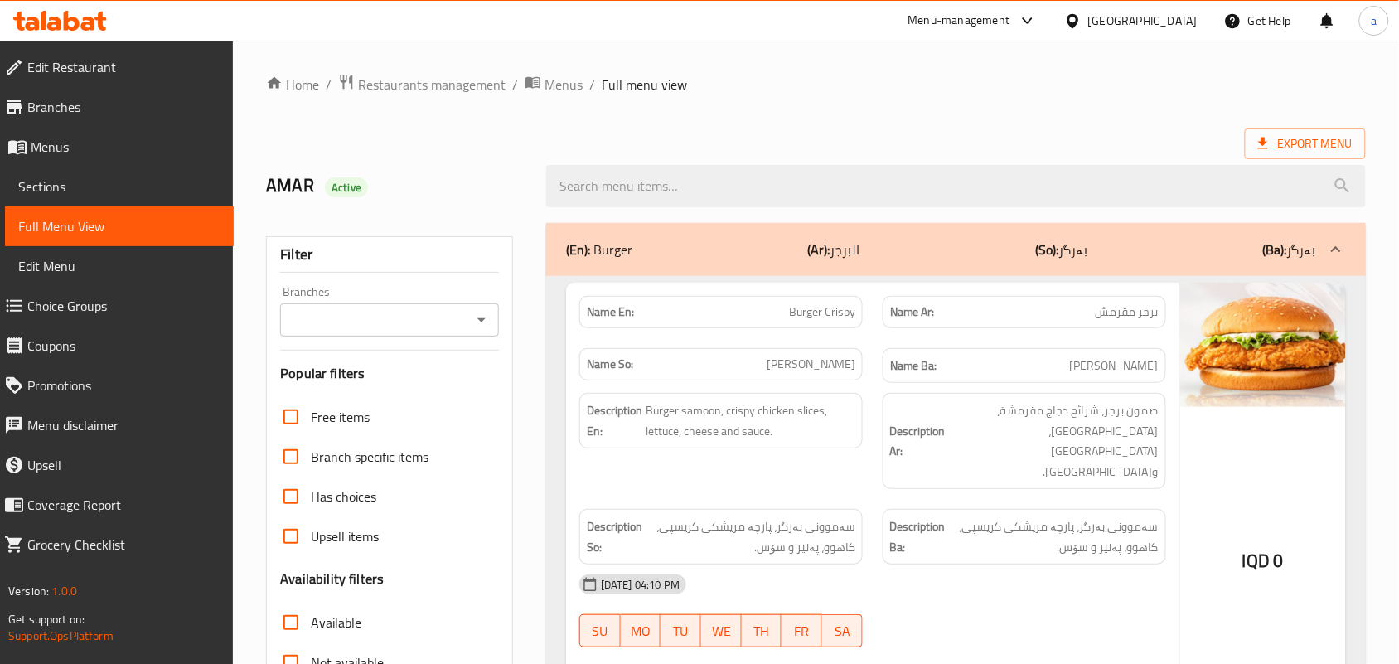
paste input "Burger Chicken"
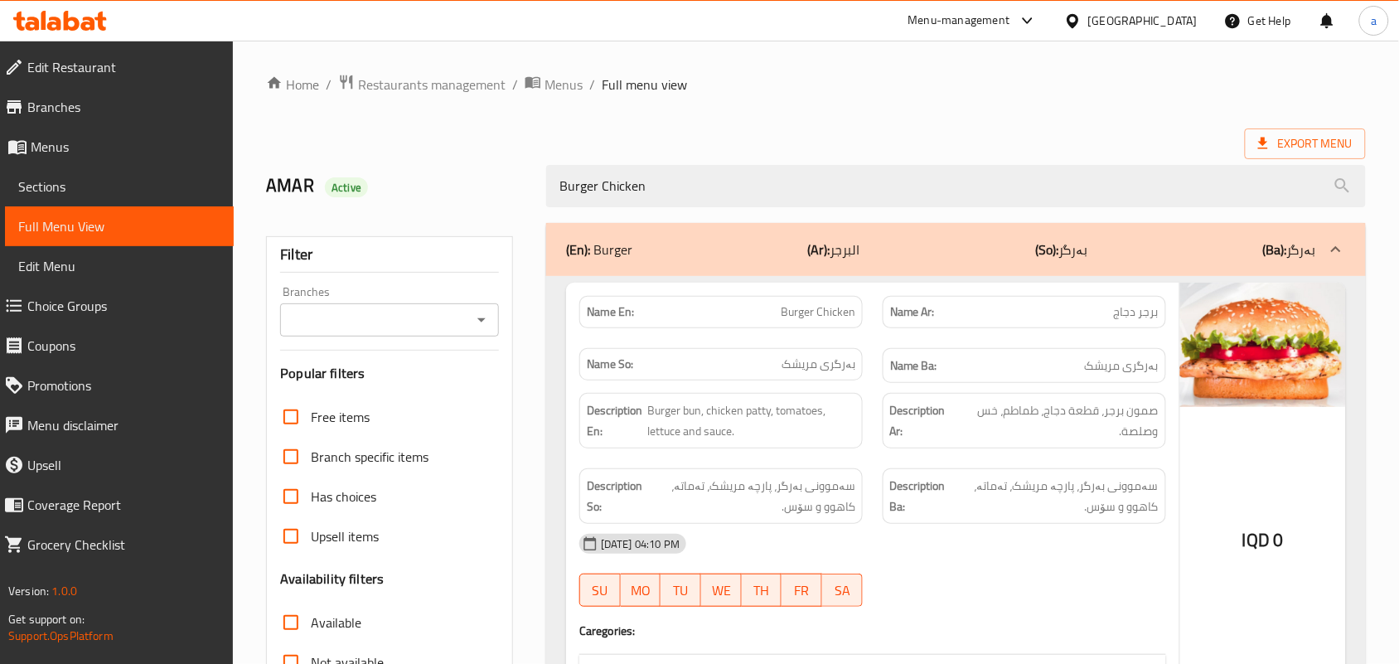
click at [481, 312] on div "Branches" at bounding box center [389, 319] width 219 height 33
type input "Burger Chicken"
click at [486, 323] on icon "Open" at bounding box center [481, 320] width 20 height 20
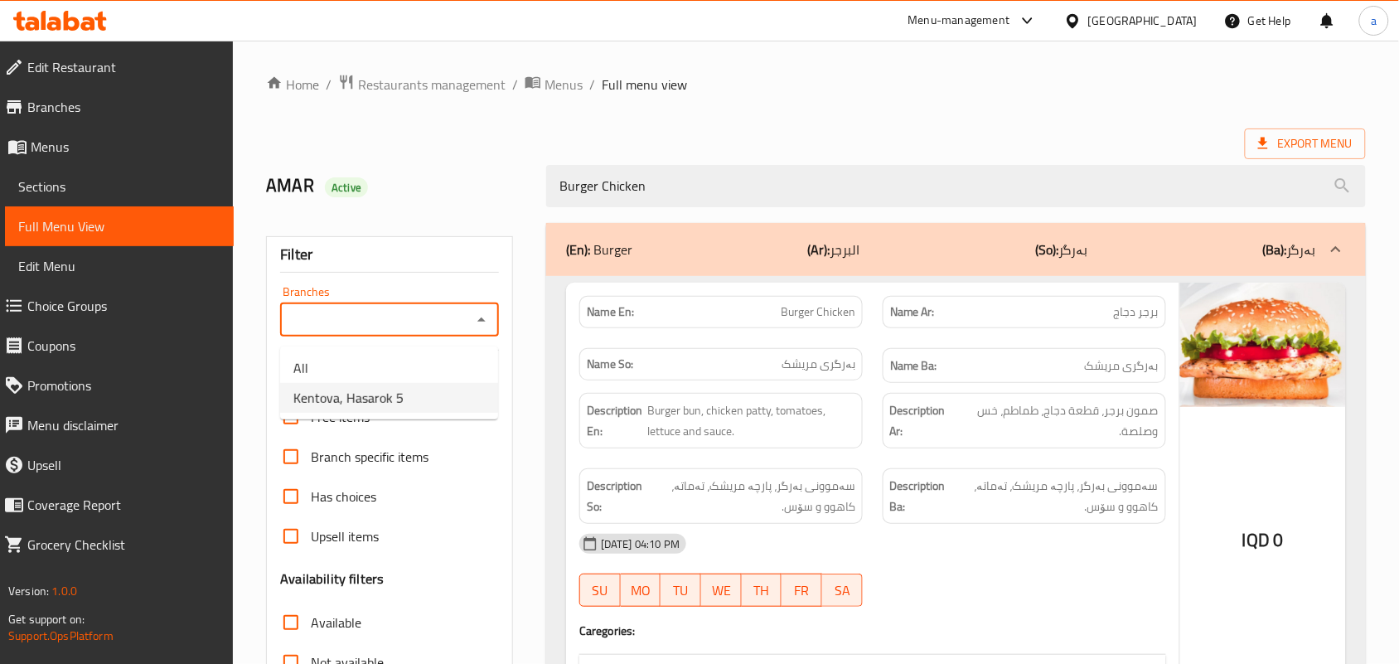
click at [396, 398] on span "Kentova, Hasarok 5" at bounding box center [348, 398] width 110 height 20
type input "Kentova, Hasarok 5"
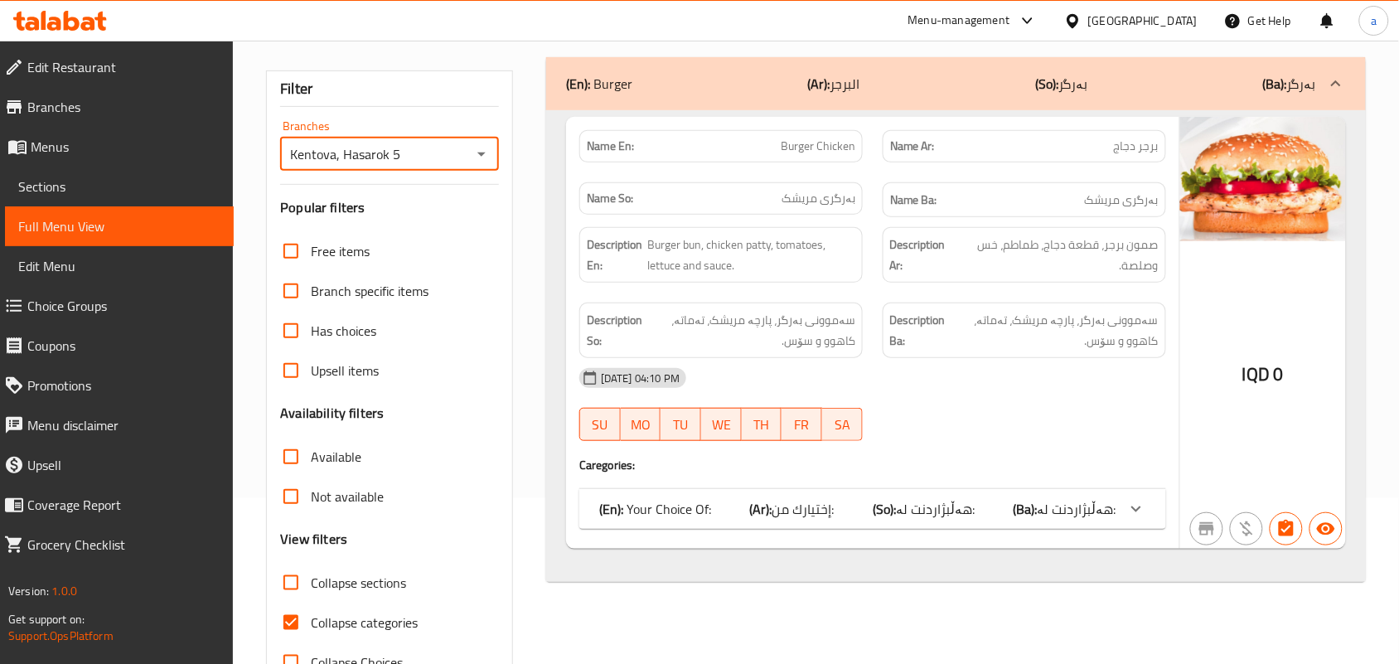
scroll to position [241, 0]
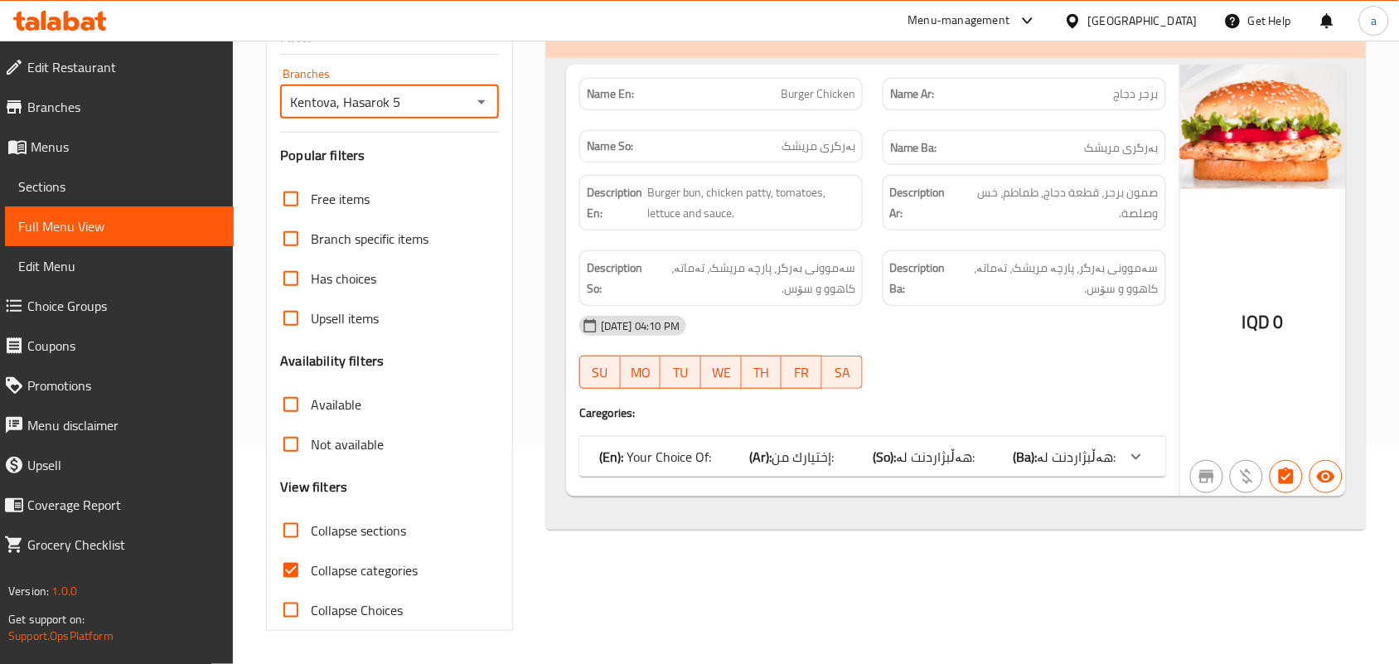
click at [307, 559] on input "Collapse categories" at bounding box center [291, 570] width 40 height 40
checkbox input "false"
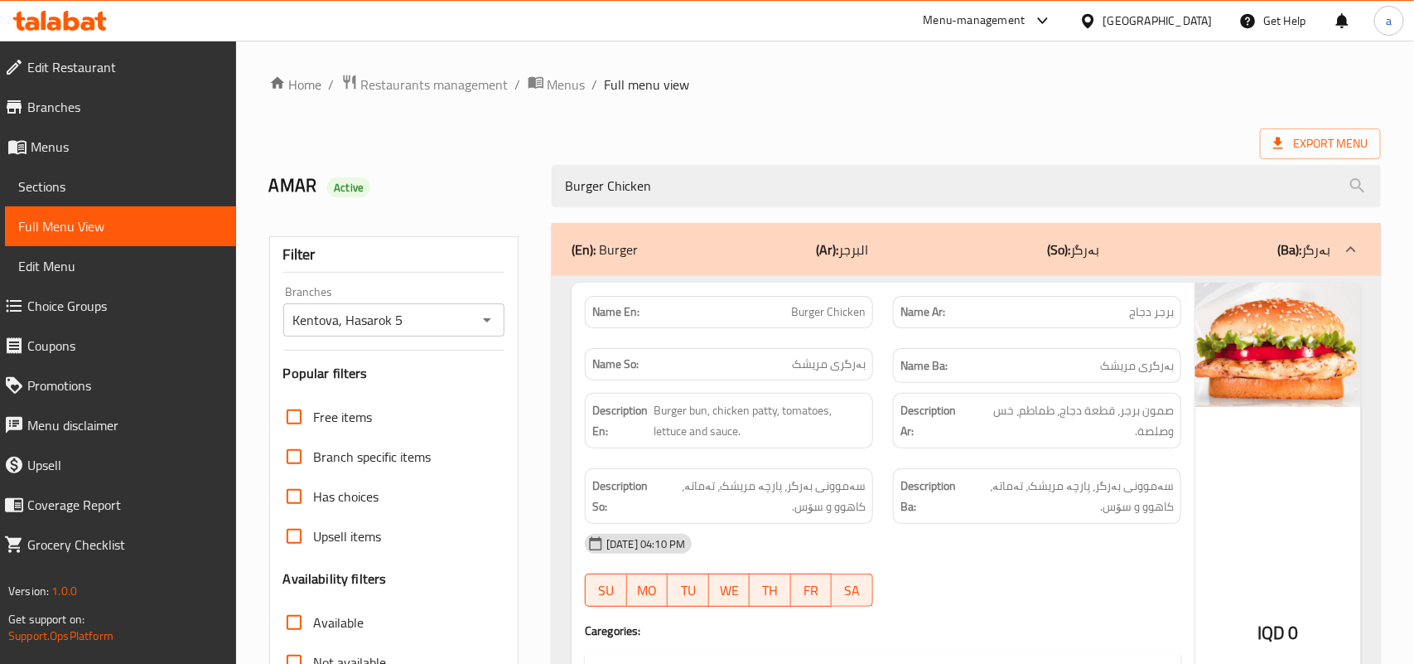
scroll to position [319, 0]
